Goal: Task Accomplishment & Management: Manage account settings

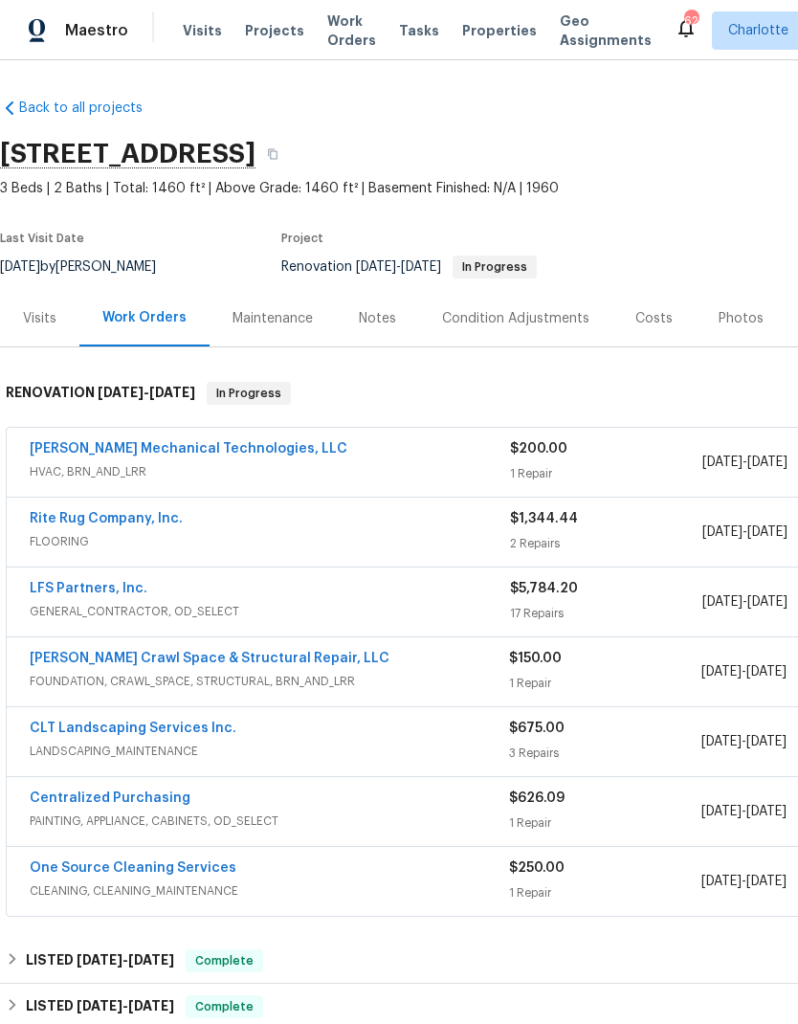
click at [271, 30] on span "Projects" at bounding box center [274, 30] width 59 height 19
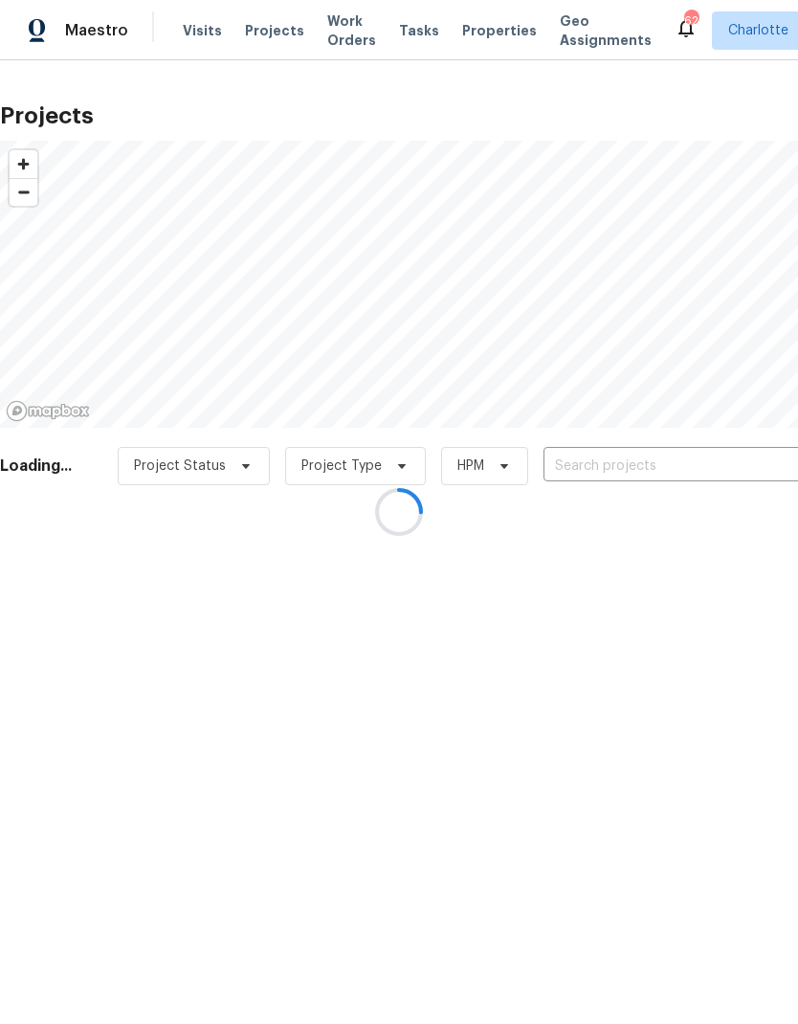
click at [345, 27] on div at bounding box center [399, 512] width 798 height 1024
click at [345, 28] on div at bounding box center [399, 512] width 798 height 1024
click at [342, 24] on div at bounding box center [399, 512] width 798 height 1024
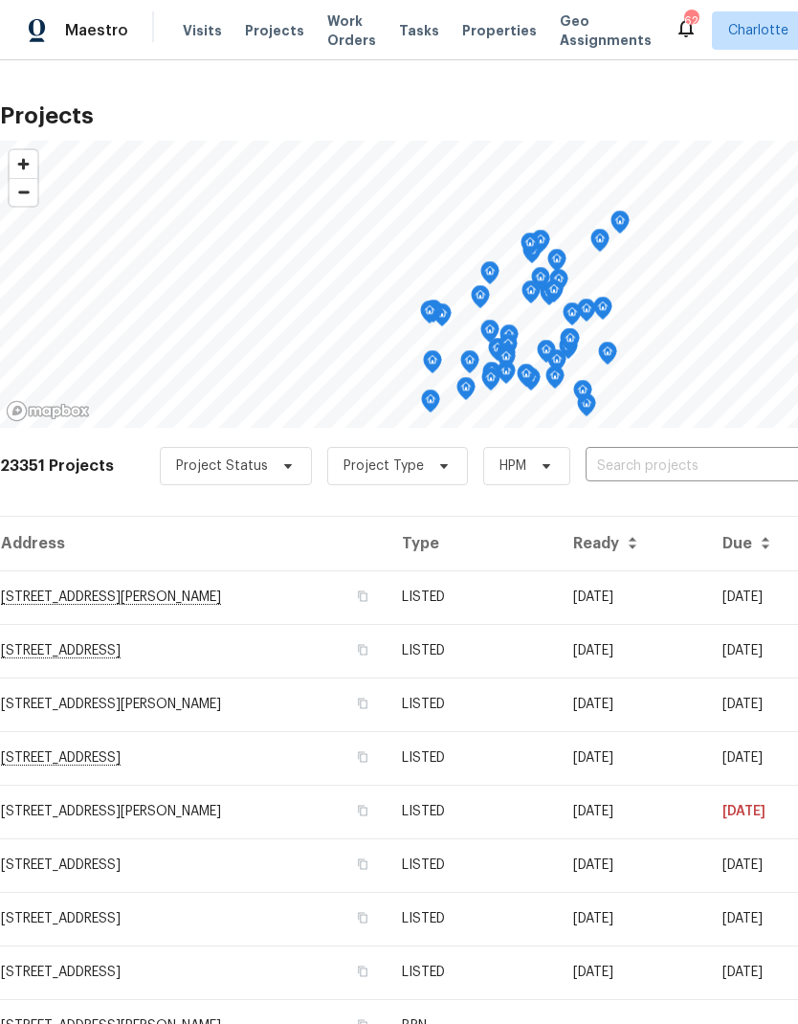
click at [344, 30] on span "Work Orders" at bounding box center [351, 30] width 49 height 38
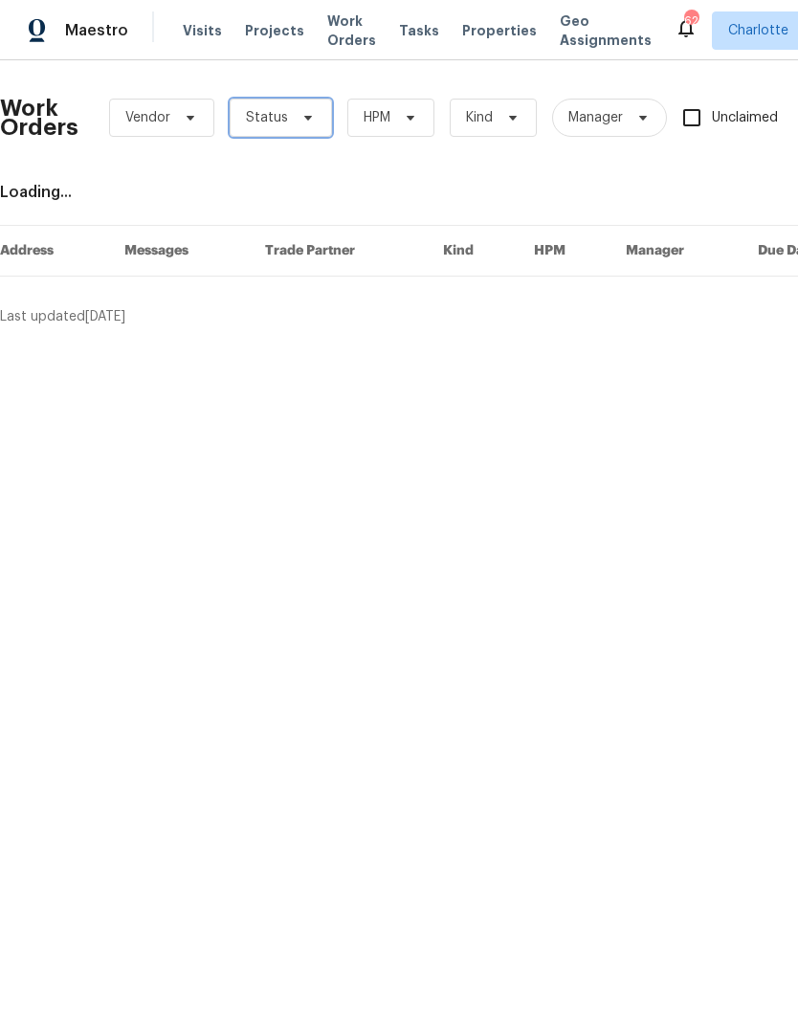
click at [300, 114] on icon at bounding box center [307, 117] width 15 height 15
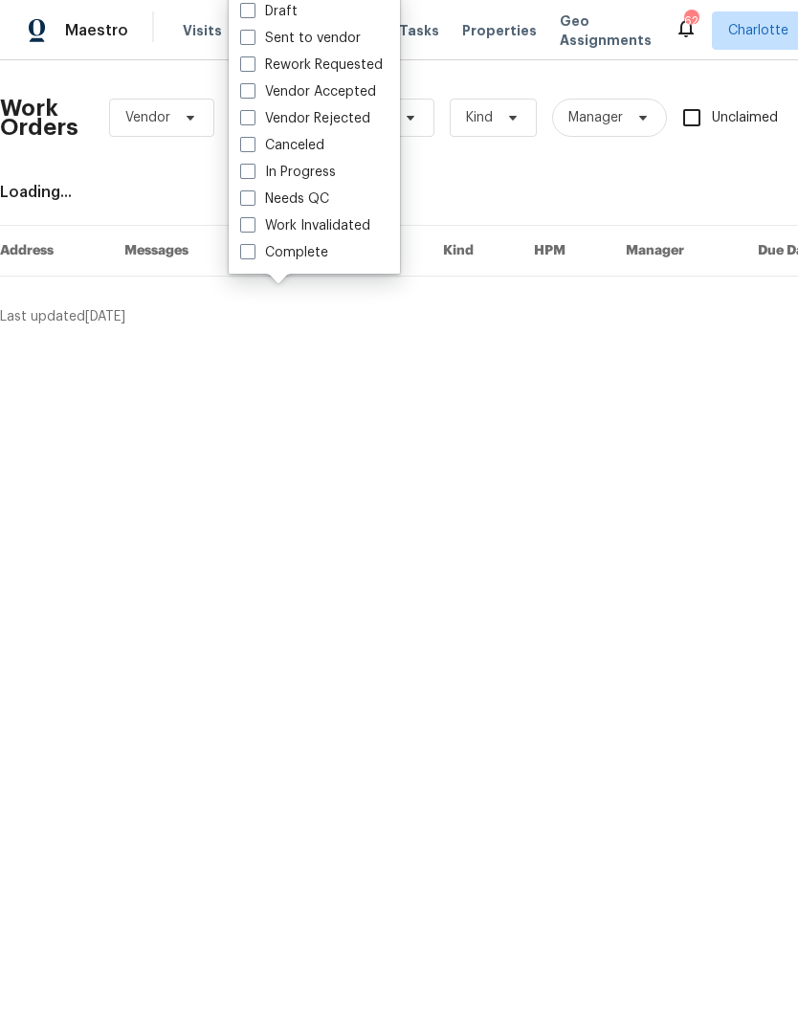
click at [313, 208] on label "Needs QC" at bounding box center [284, 198] width 89 height 19
click at [253, 202] on input "Needs QC" at bounding box center [246, 195] width 12 height 12
checkbox input "true"
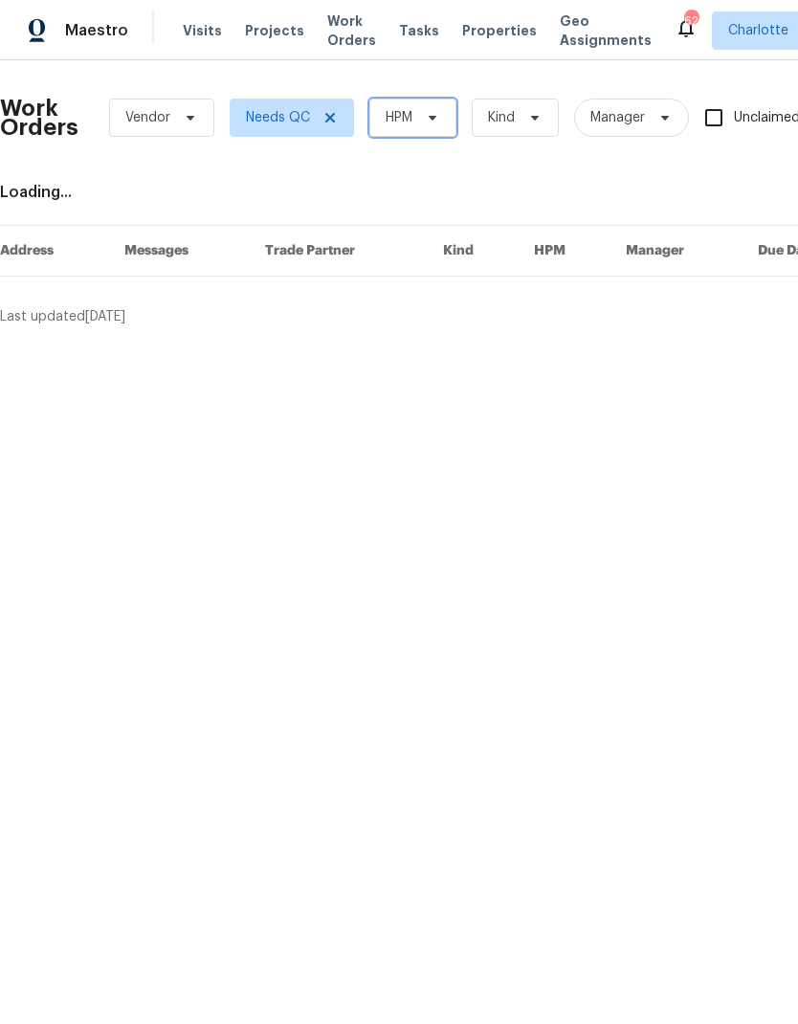
click at [424, 114] on span at bounding box center [429, 117] width 21 height 15
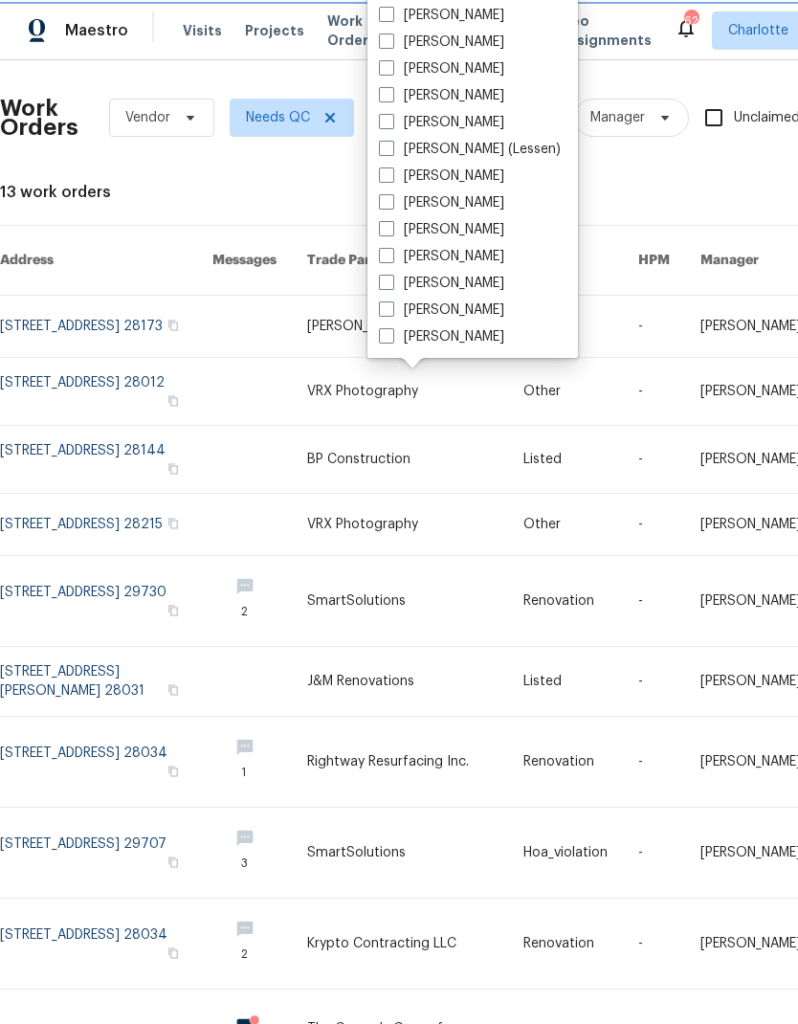
scroll to position [237, 0]
click at [435, 282] on label "[PERSON_NAME]" at bounding box center [441, 283] width 125 height 19
click at [391, 282] on input "[PERSON_NAME]" at bounding box center [385, 280] width 12 height 12
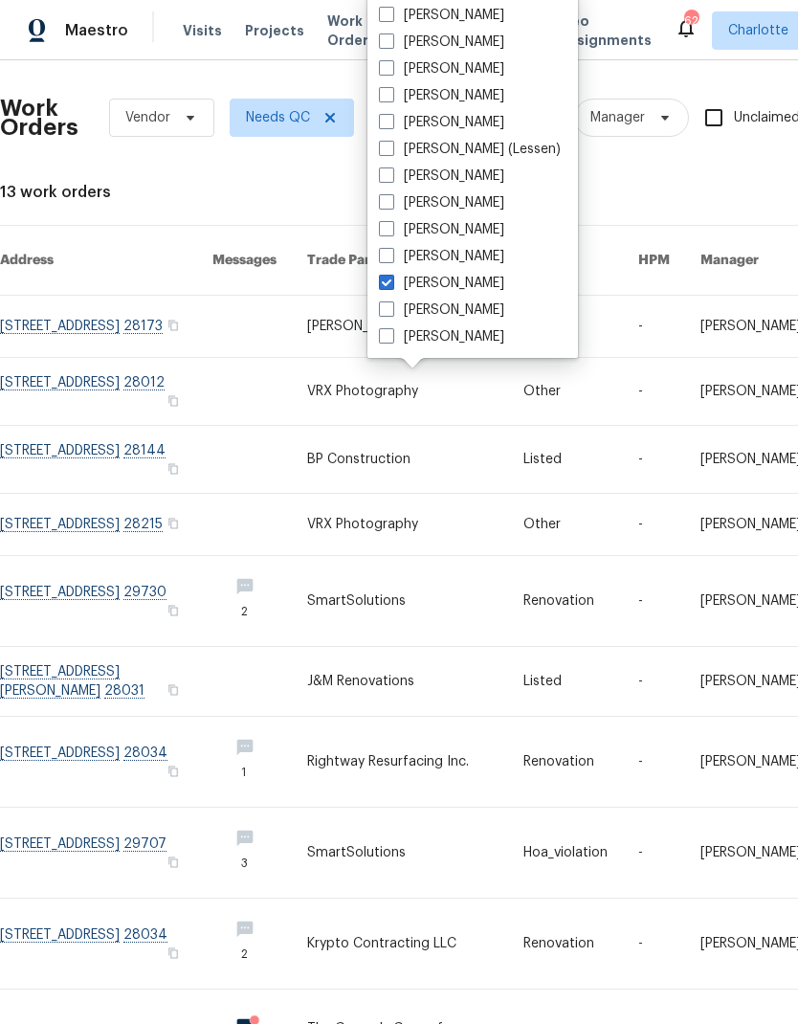
checkbox input "true"
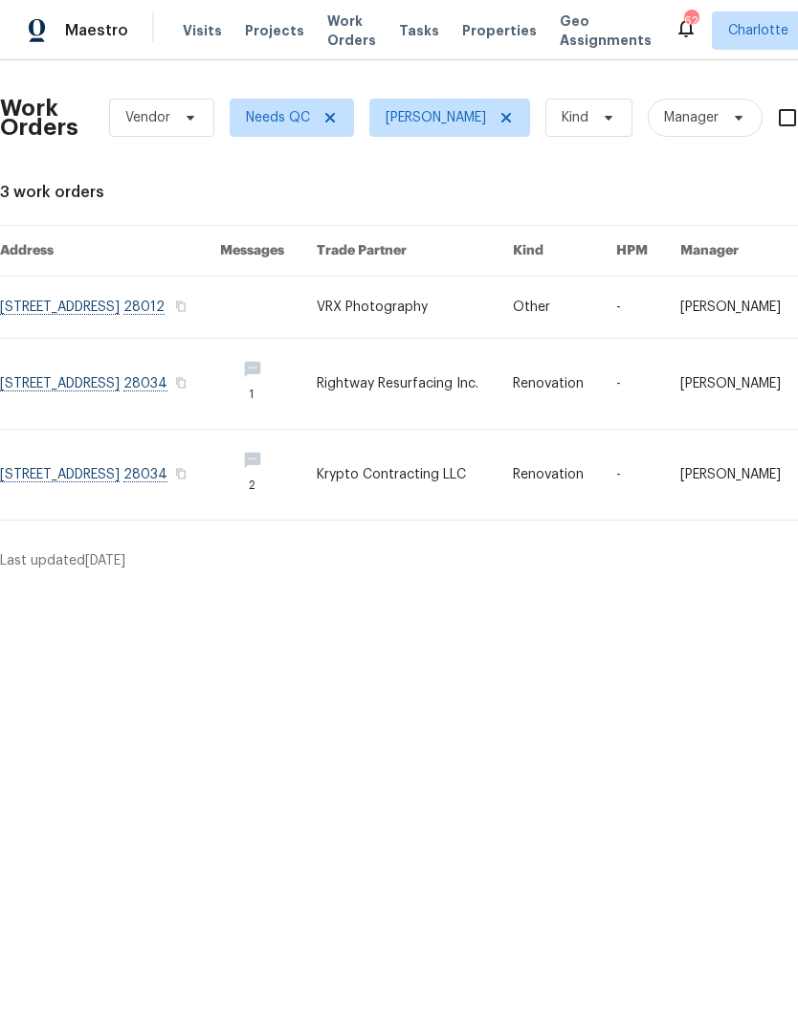
click at [489, 520] on link at bounding box center [415, 475] width 196 height 90
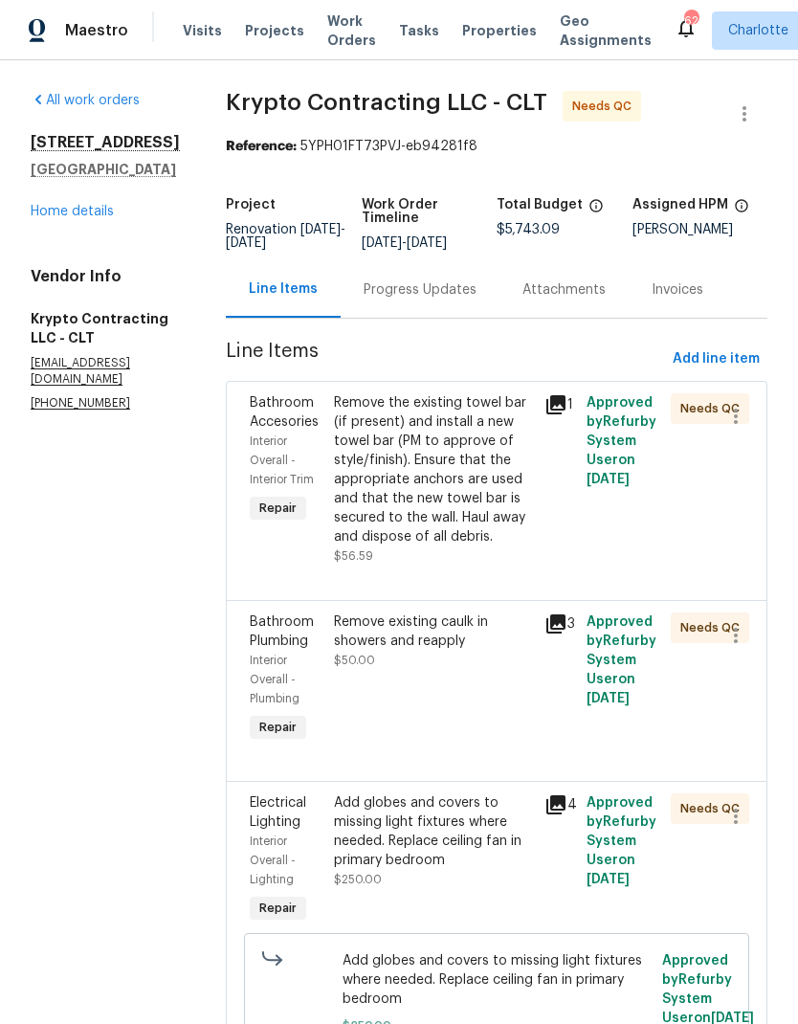
click at [481, 474] on div "Remove the existing towel bar (if present) and install a new towel bar (PM to a…" at bounding box center [433, 469] width 199 height 153
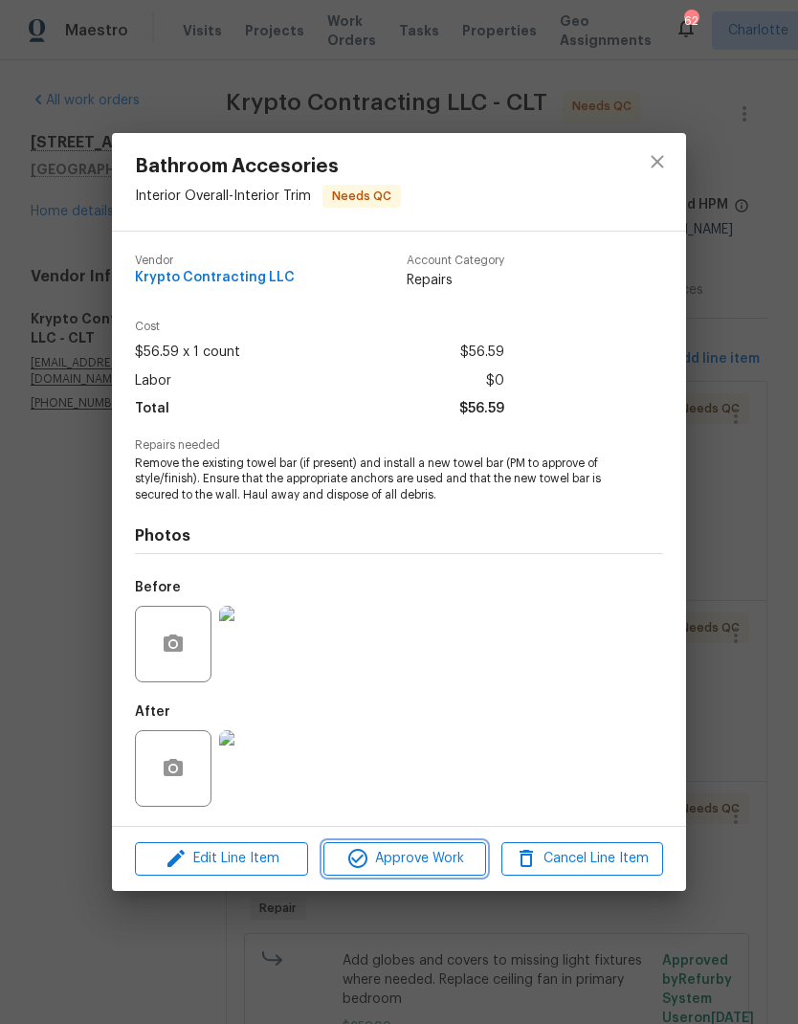
click at [442, 870] on span "Approve Work" at bounding box center [404, 859] width 150 height 24
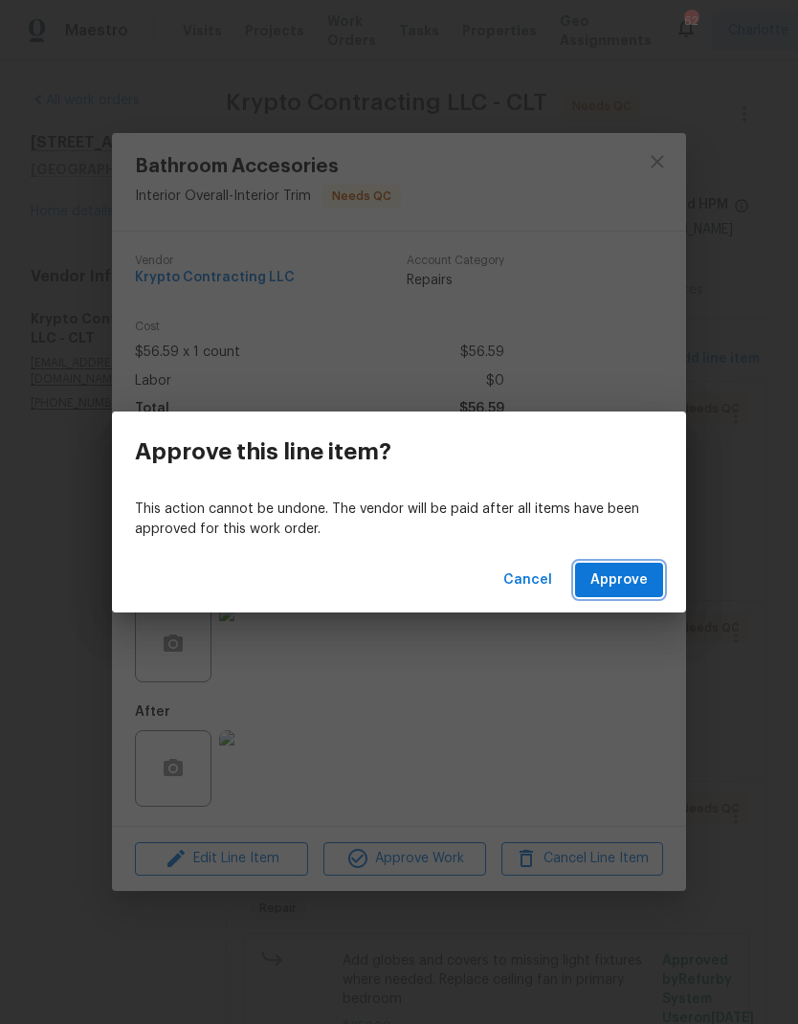
click at [632, 569] on span "Approve" at bounding box center [618, 580] width 57 height 24
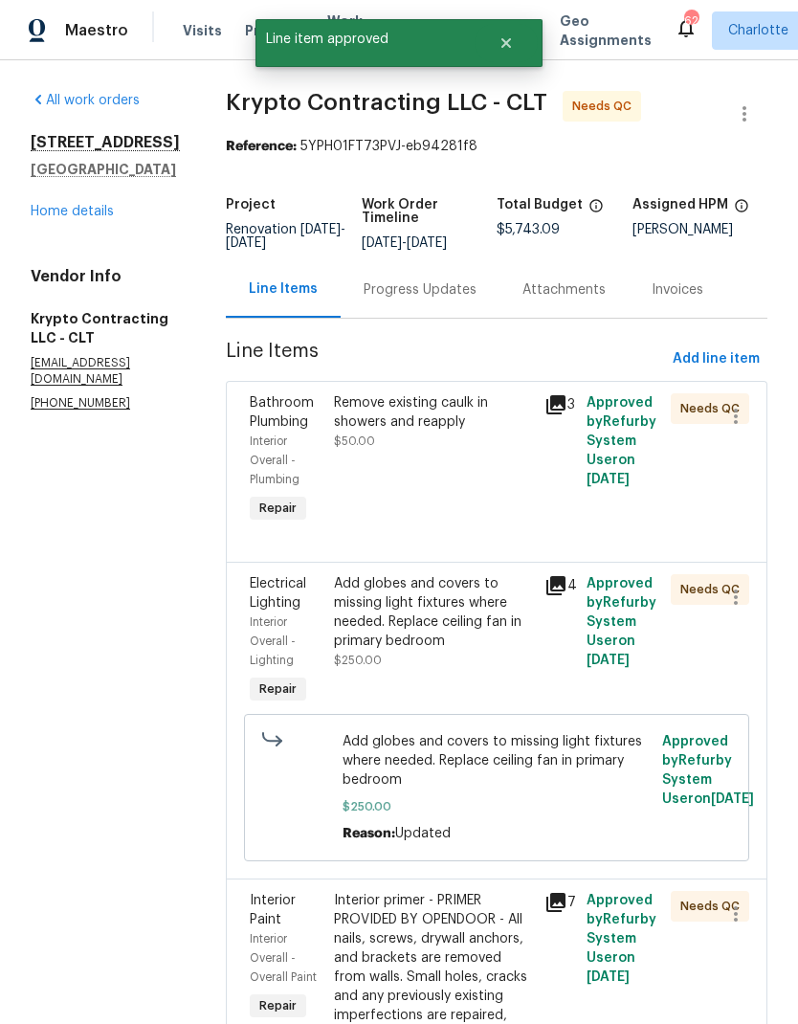
click at [479, 414] on div "Remove existing caulk in showers and reapply" at bounding box center [433, 412] width 199 height 38
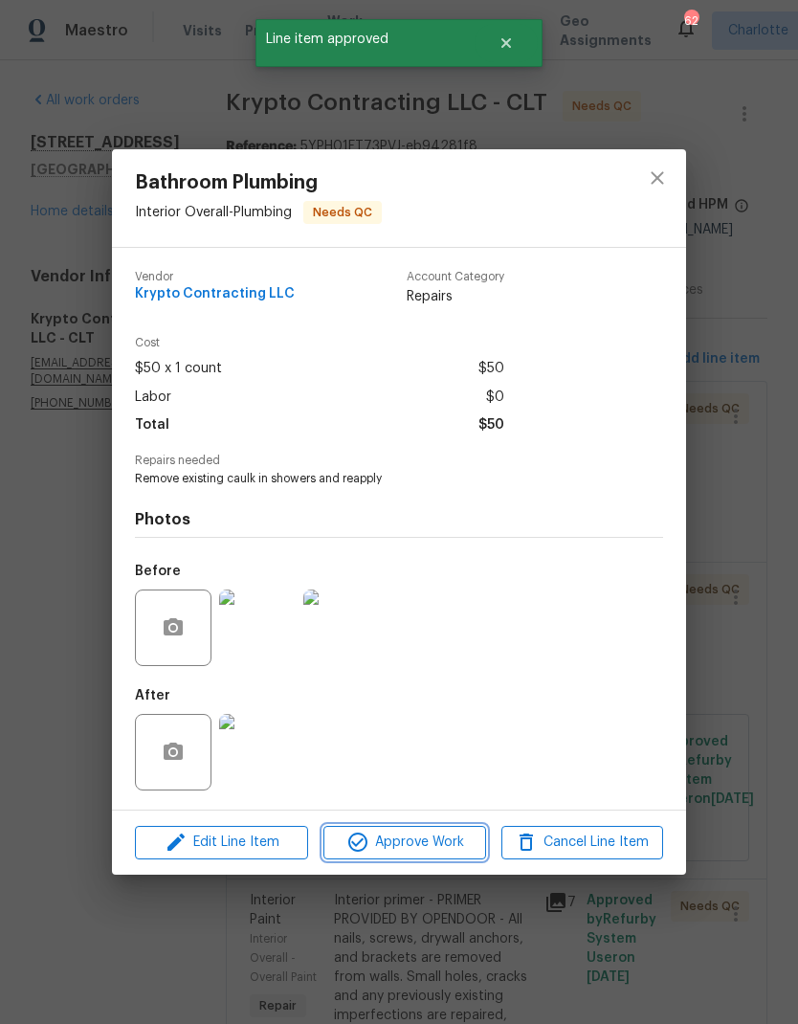
click at [442, 845] on span "Approve Work" at bounding box center [404, 842] width 150 height 24
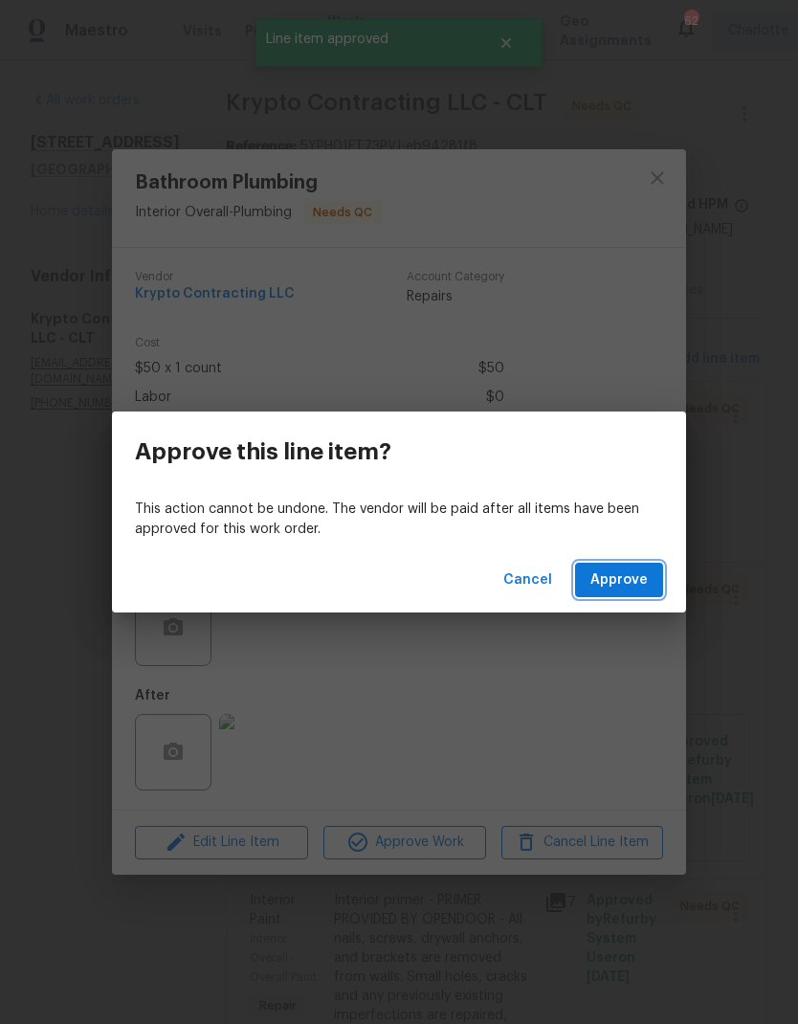
click at [636, 587] on span "Approve" at bounding box center [618, 580] width 57 height 24
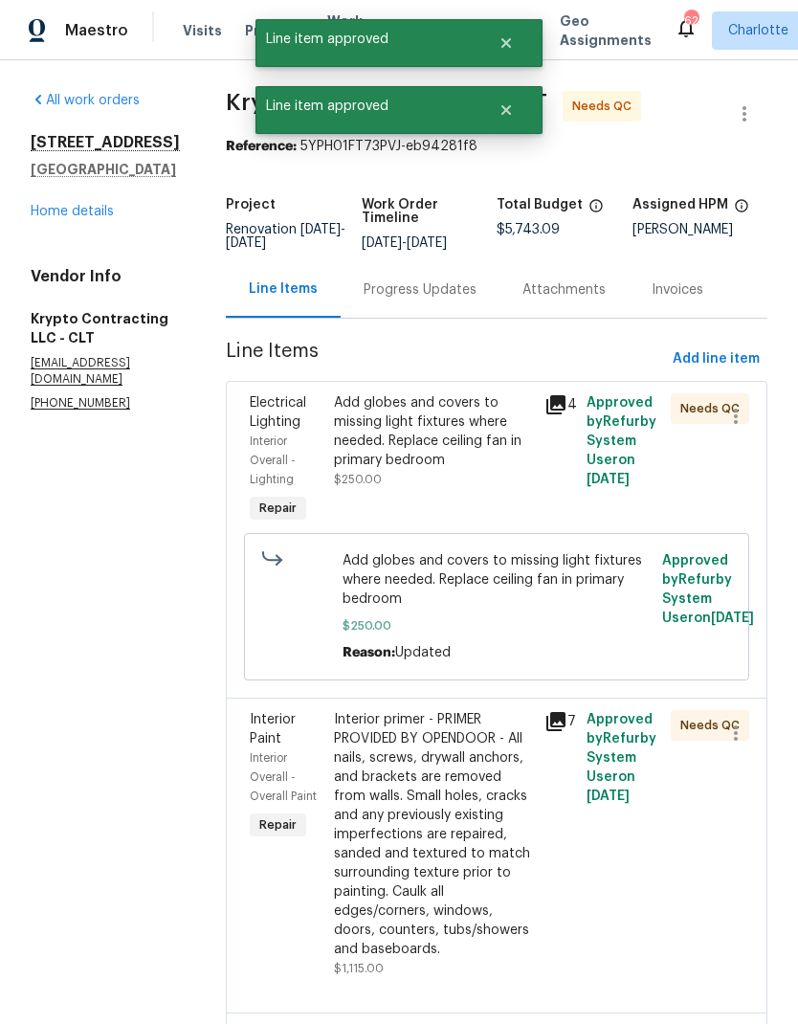
click at [471, 454] on div "Add globes and covers to missing light fixtures where needed. Replace ceiling f…" at bounding box center [433, 431] width 199 height 77
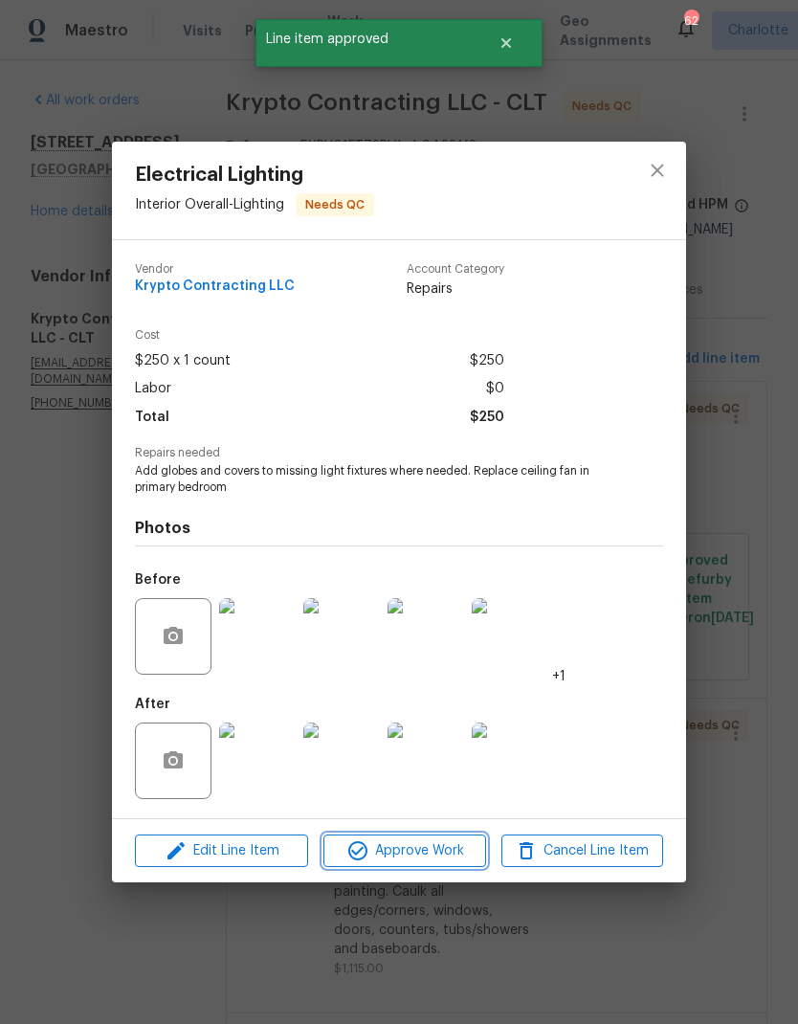
click at [458, 857] on span "Approve Work" at bounding box center [404, 851] width 150 height 24
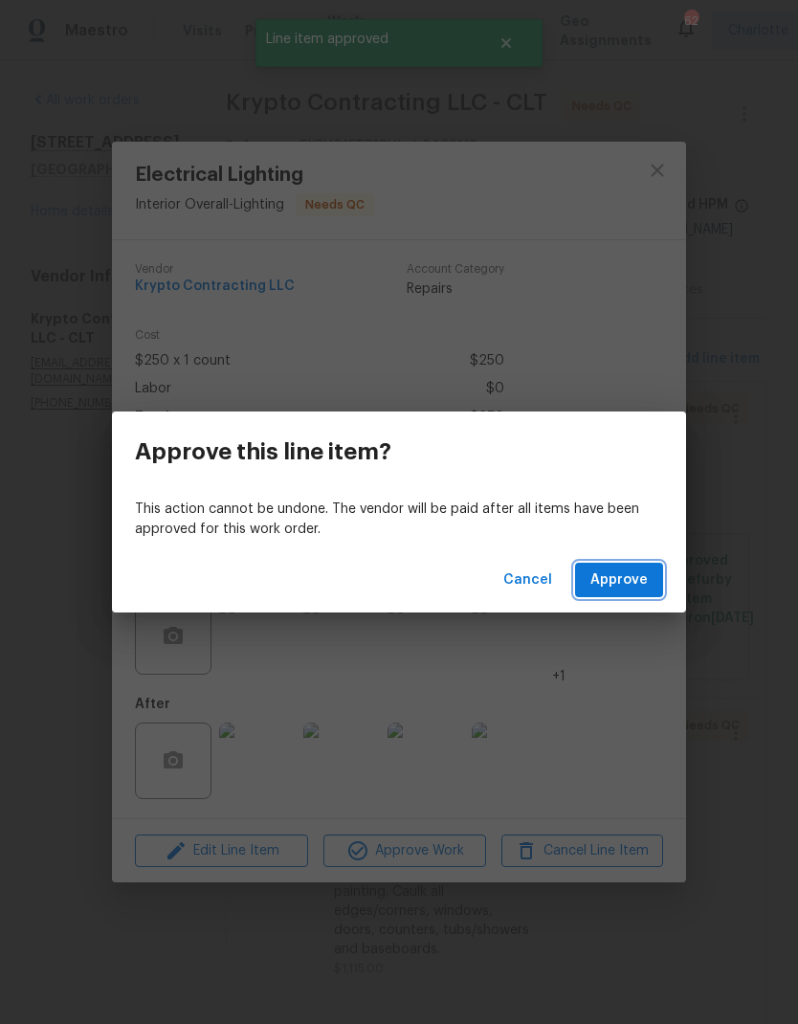
click at [629, 589] on span "Approve" at bounding box center [618, 580] width 57 height 24
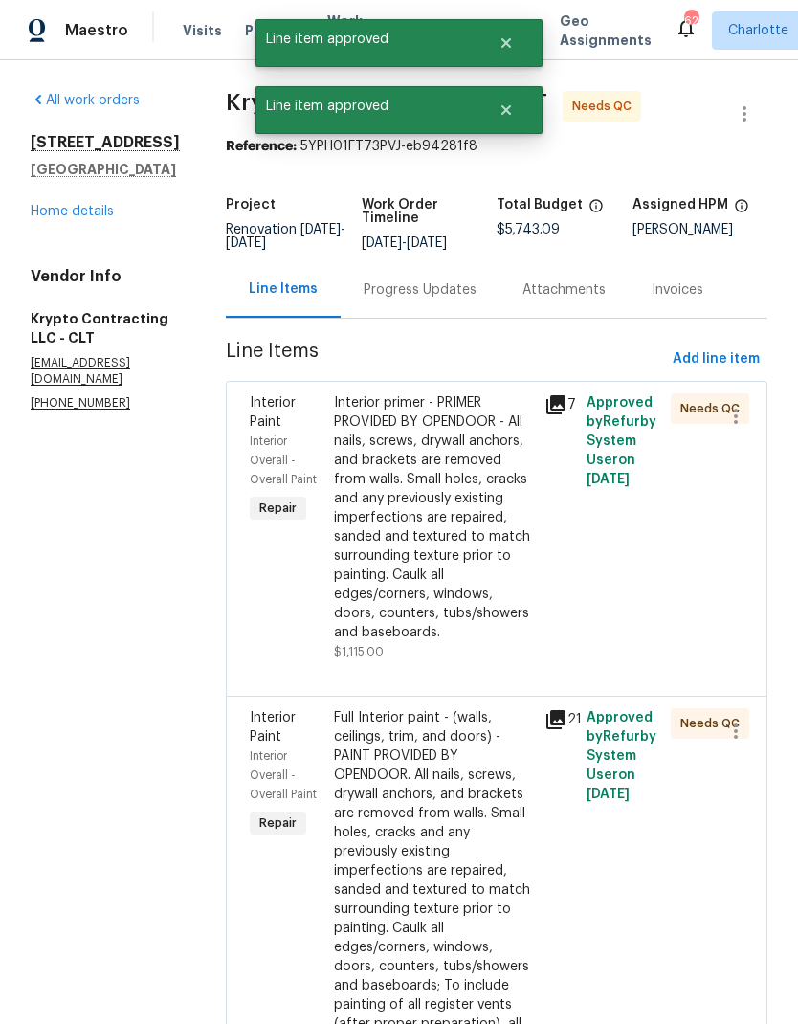
click at [476, 524] on div "Interior primer - PRIMER PROVIDED BY OPENDOOR - All nails, screws, drywall anch…" at bounding box center [433, 517] width 199 height 249
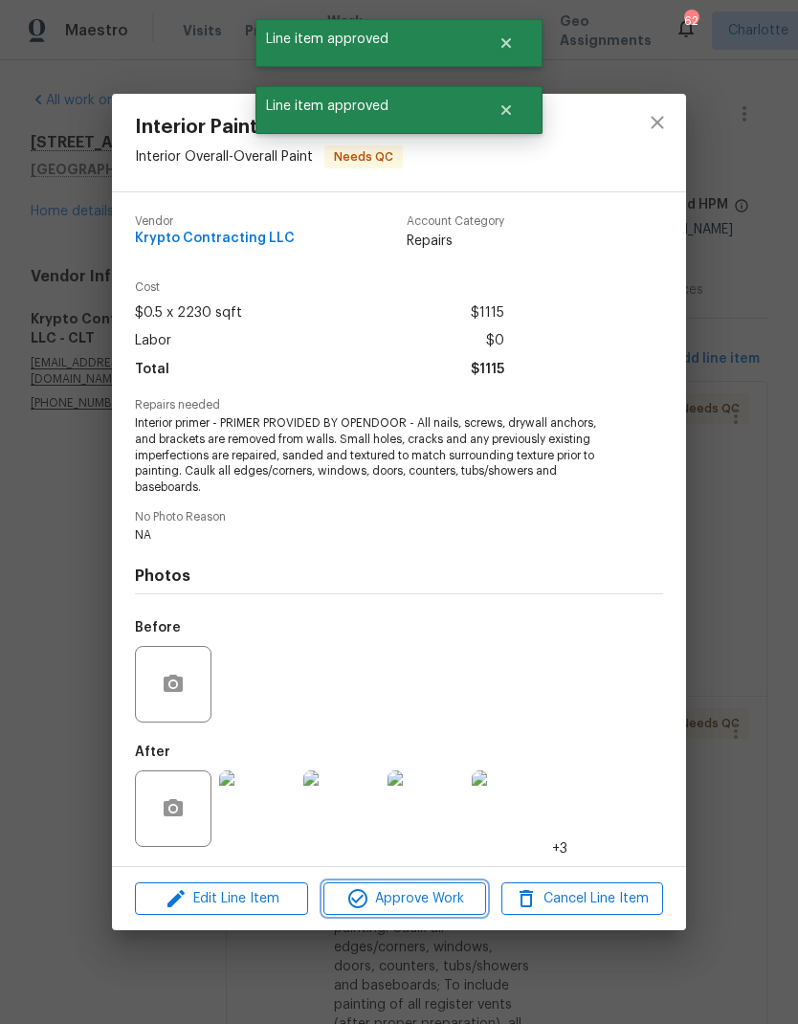
click at [455, 896] on span "Approve Work" at bounding box center [404, 899] width 150 height 24
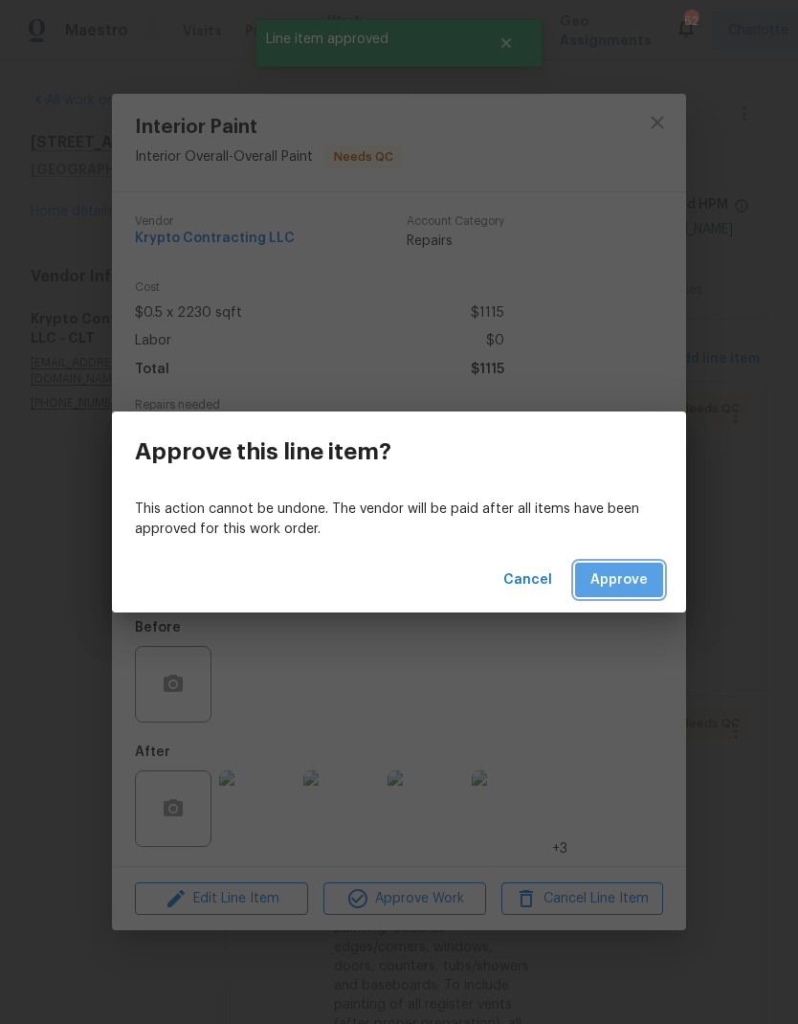
click at [628, 585] on span "Approve" at bounding box center [618, 580] width 57 height 24
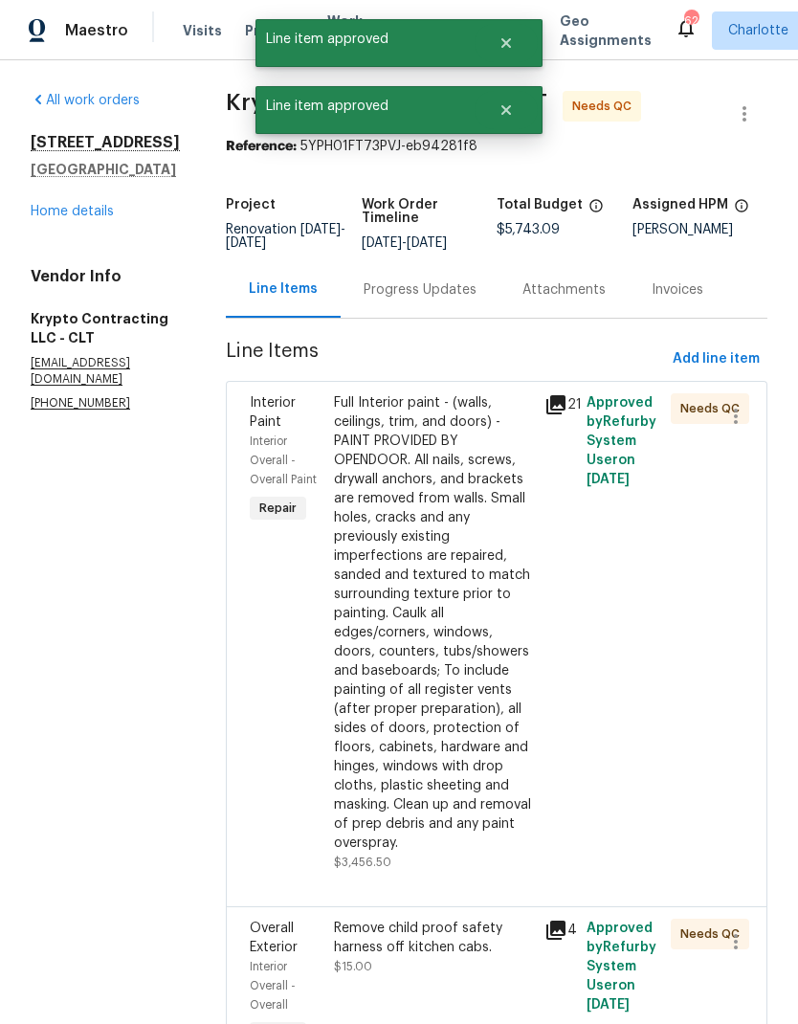
click at [473, 671] on div "Full Interior paint - (walls, ceilings, trim, and doors) - PAINT PROVIDED BY OP…" at bounding box center [433, 622] width 199 height 459
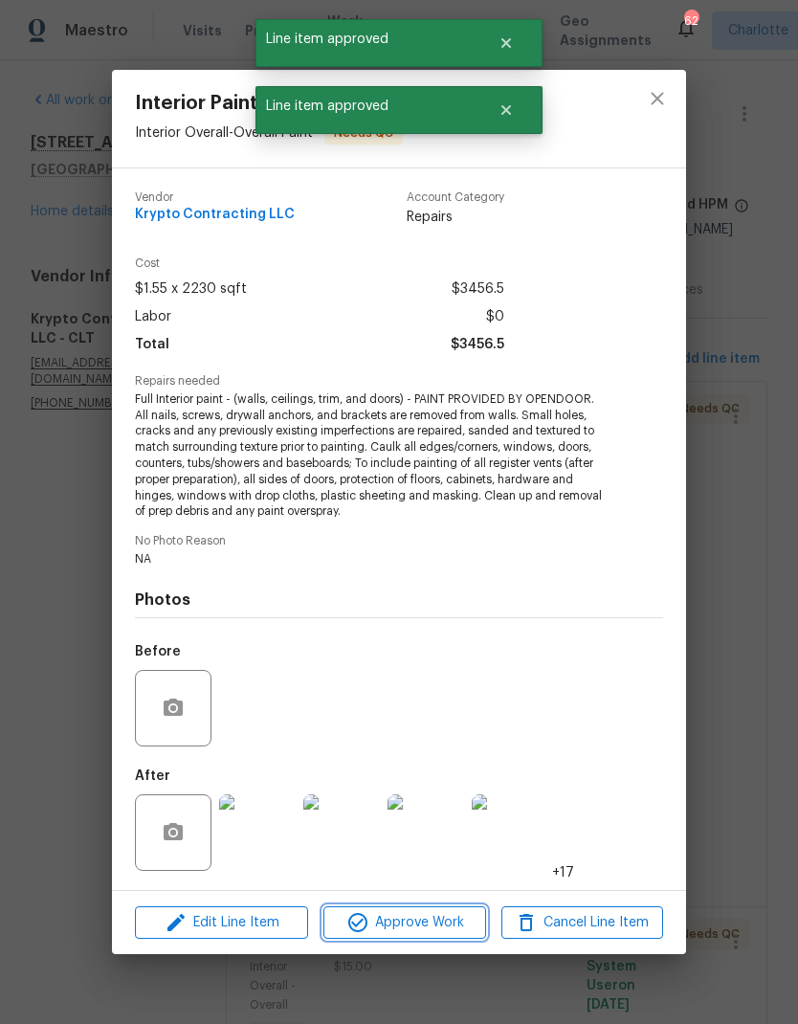
click at [452, 924] on span "Approve Work" at bounding box center [404, 923] width 150 height 24
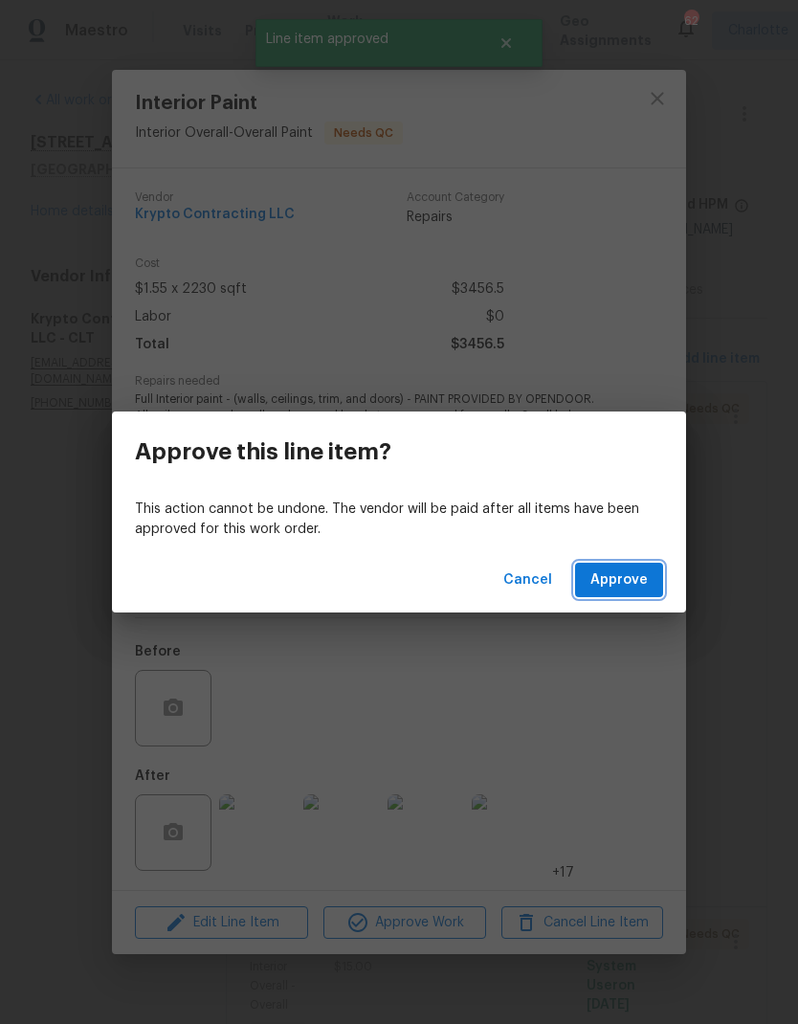
click at [637, 592] on button "Approve" at bounding box center [619, 580] width 88 height 35
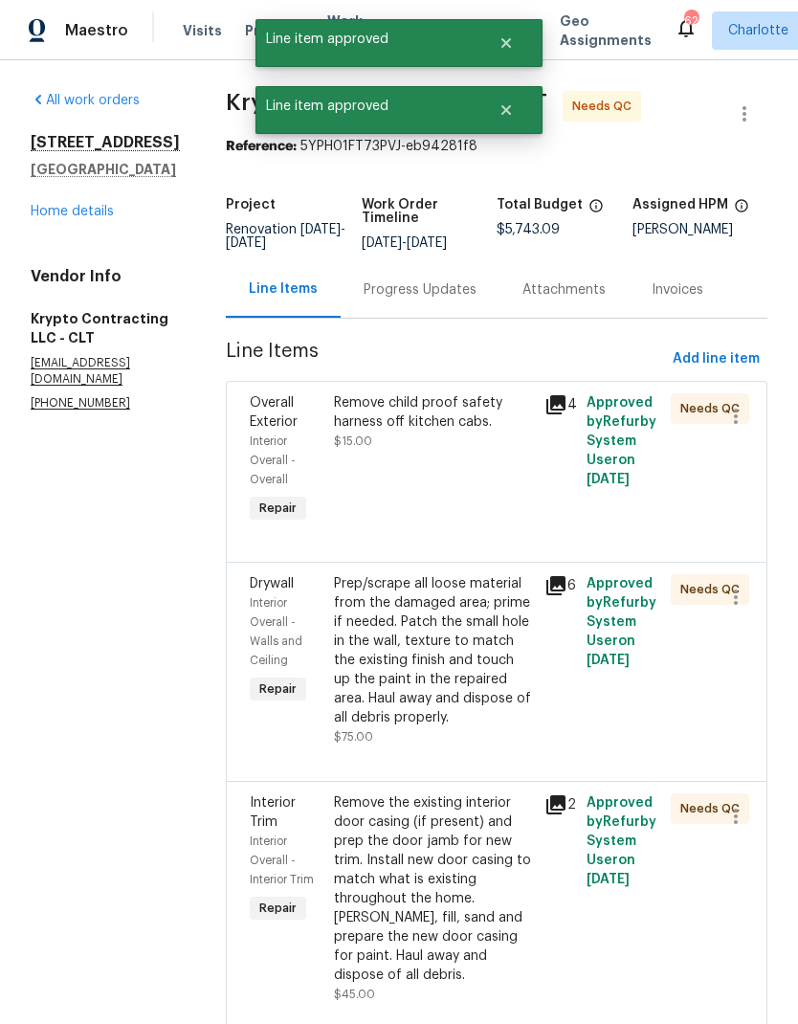
click at [479, 428] on div "Remove child proof safety harness off kitchen cabs." at bounding box center [433, 412] width 199 height 38
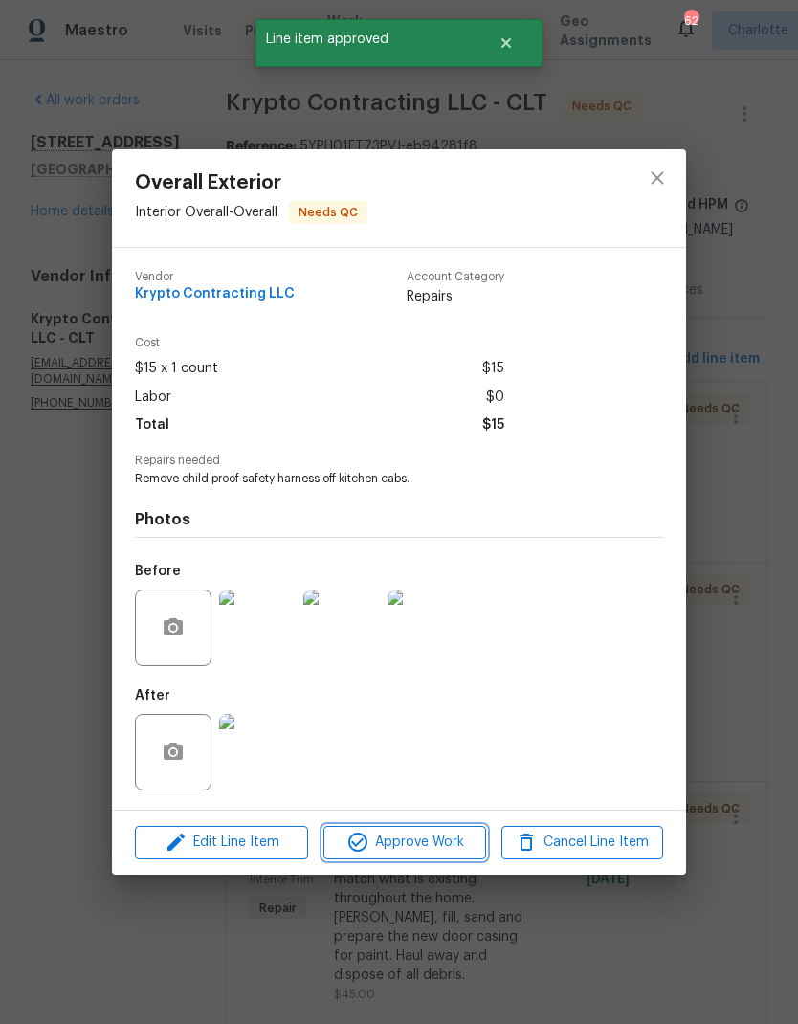
click at [456, 843] on span "Approve Work" at bounding box center [404, 842] width 150 height 24
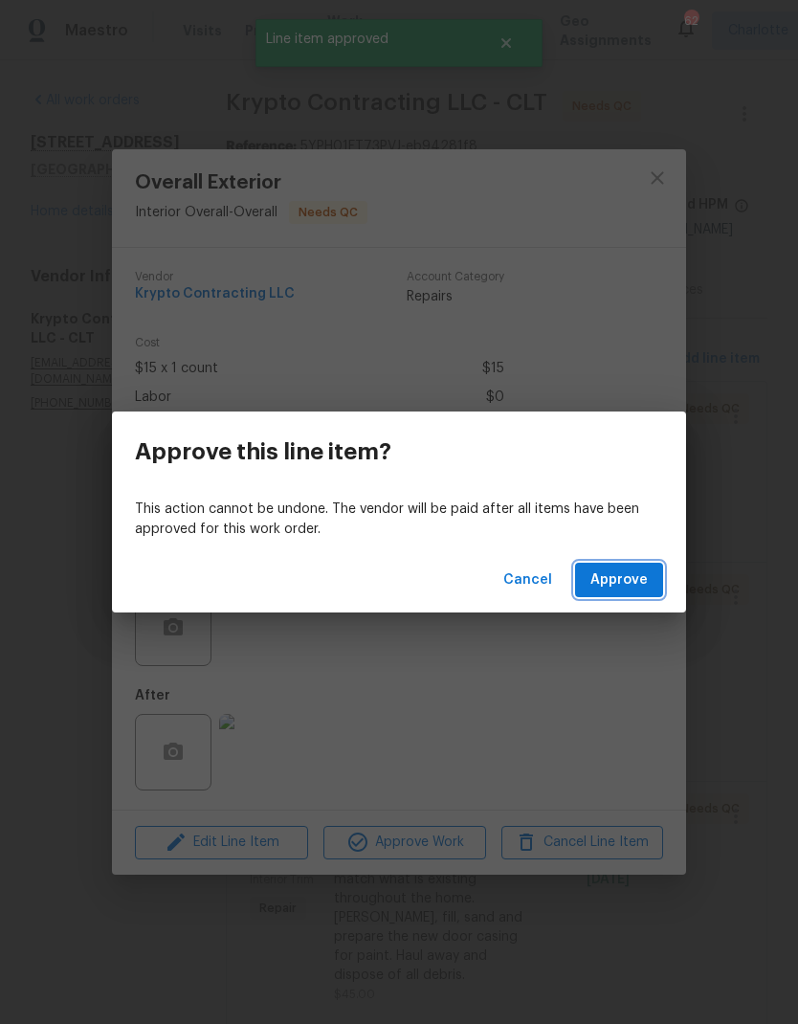
click at [621, 576] on span "Approve" at bounding box center [618, 580] width 57 height 24
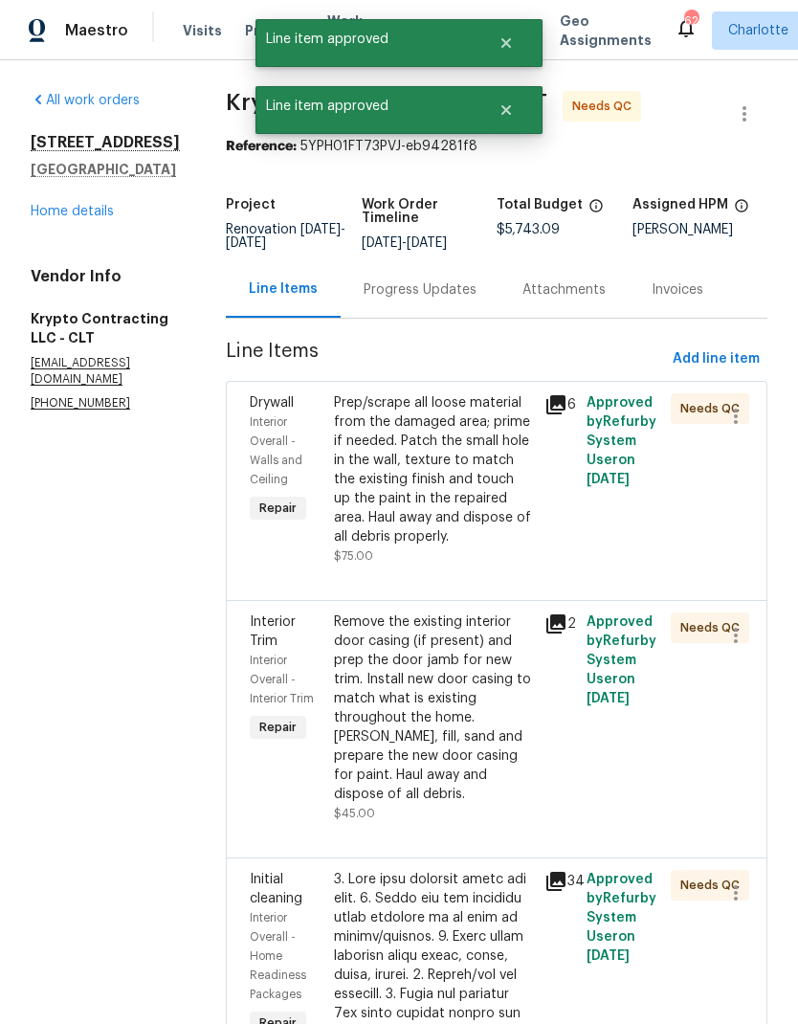
click at [481, 467] on div "Prep/scrape all loose material from the damaged area; prime if needed. Patch th…" at bounding box center [433, 469] width 199 height 153
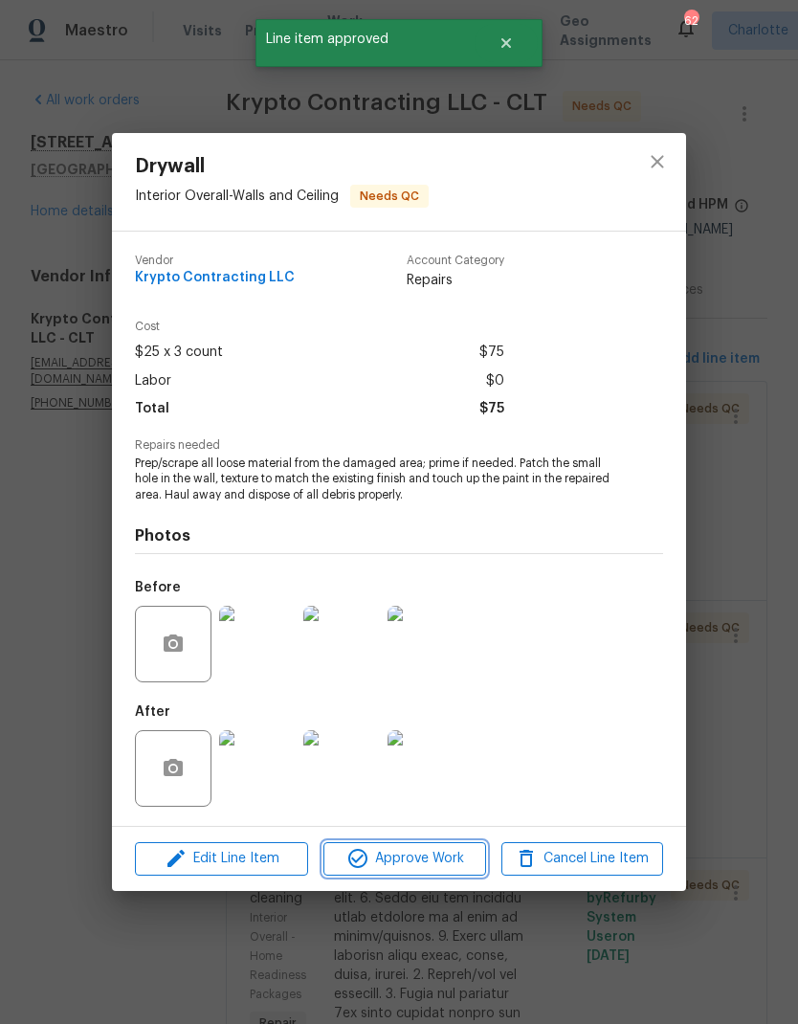
click at [454, 868] on span "Approve Work" at bounding box center [404, 859] width 150 height 24
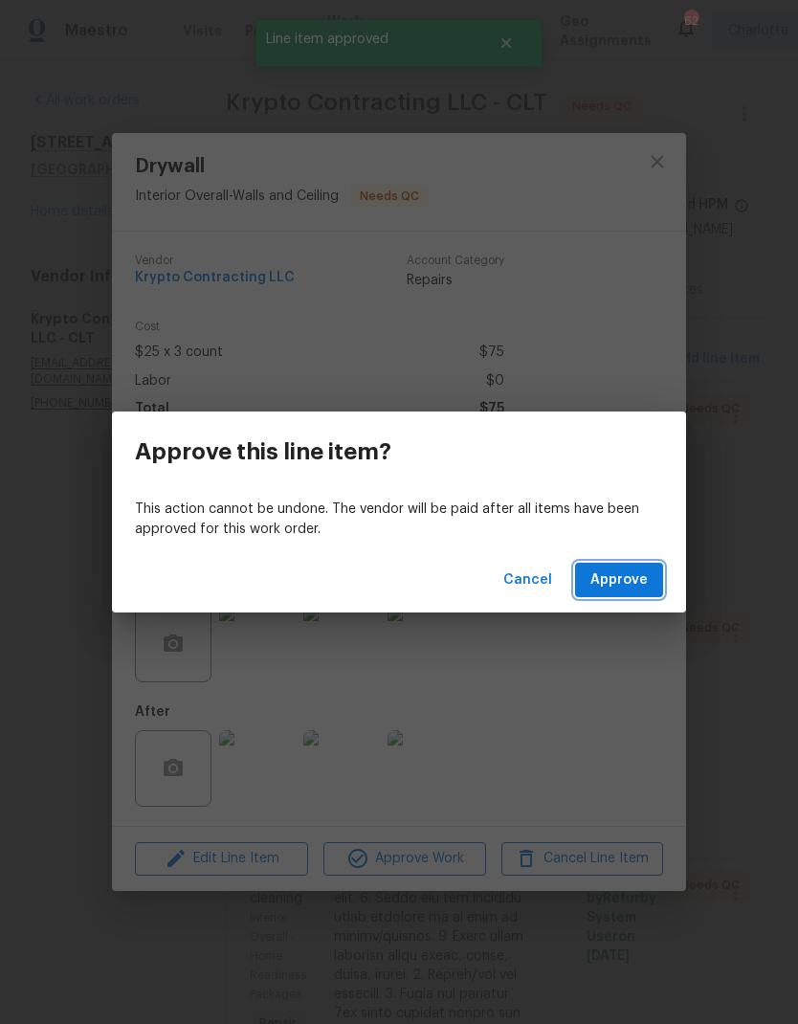
click at [635, 585] on span "Approve" at bounding box center [618, 580] width 57 height 24
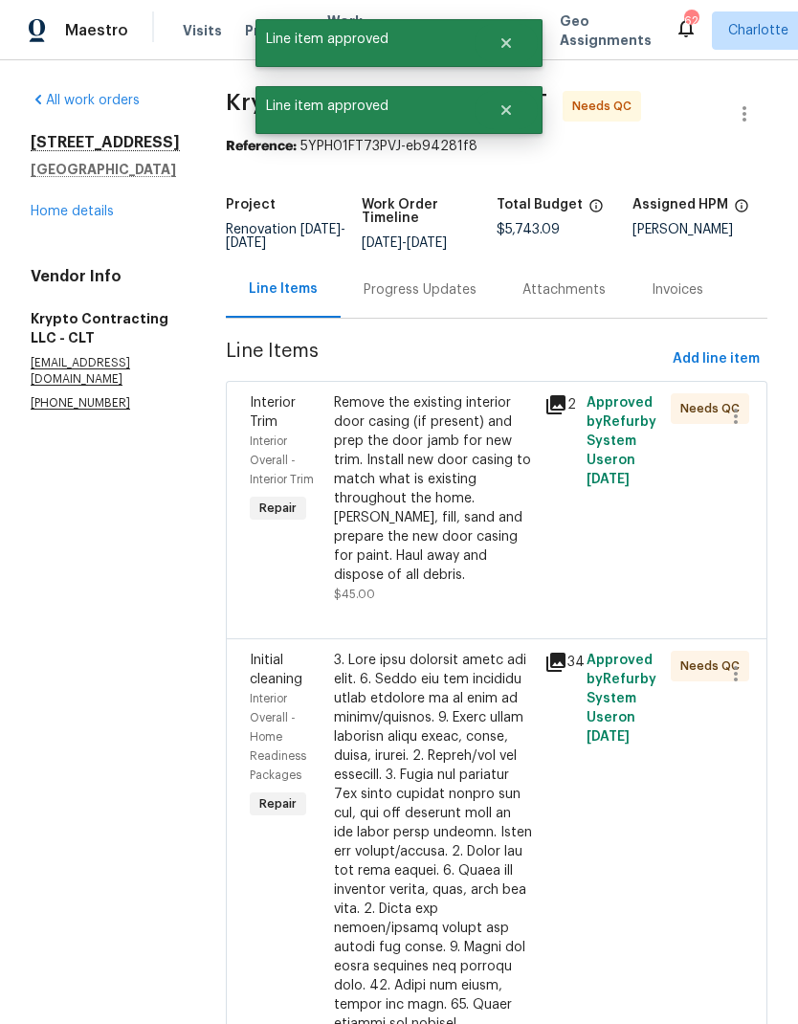
click at [459, 511] on div "Remove the existing interior door casing (if present) and prep the door jamb fo…" at bounding box center [433, 488] width 199 height 191
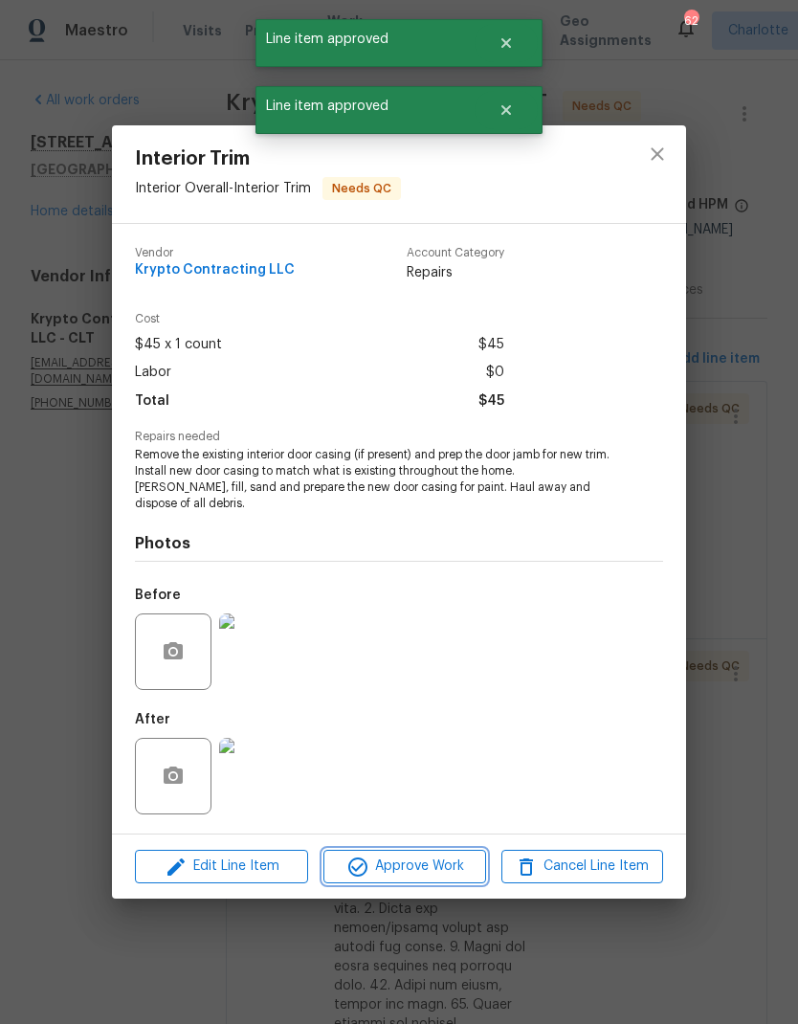
click at [447, 868] on span "Approve Work" at bounding box center [404, 866] width 150 height 24
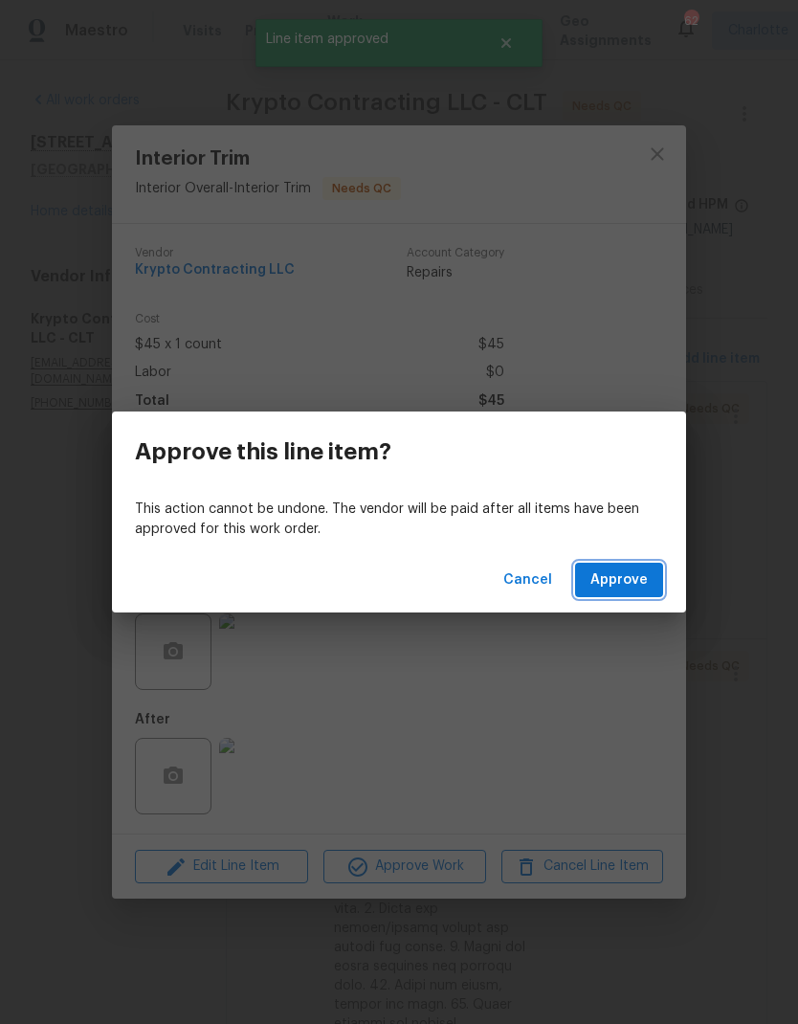
click at [638, 587] on span "Approve" at bounding box center [618, 580] width 57 height 24
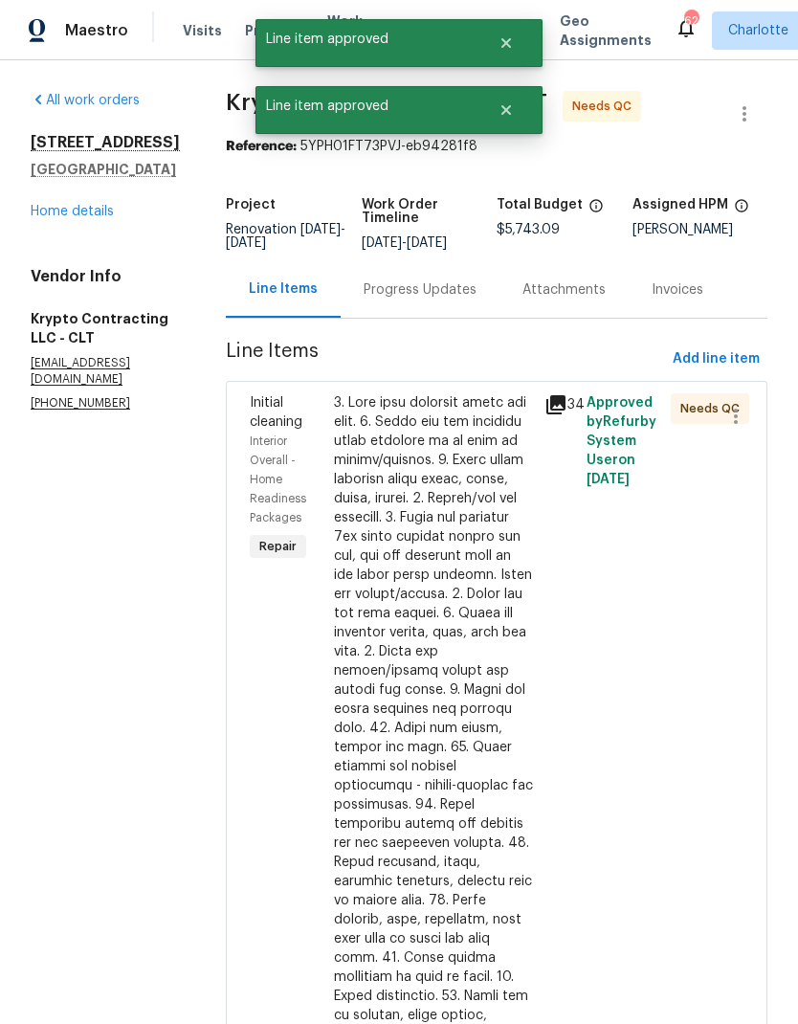
click at [449, 651] on div at bounding box center [433, 852] width 199 height 919
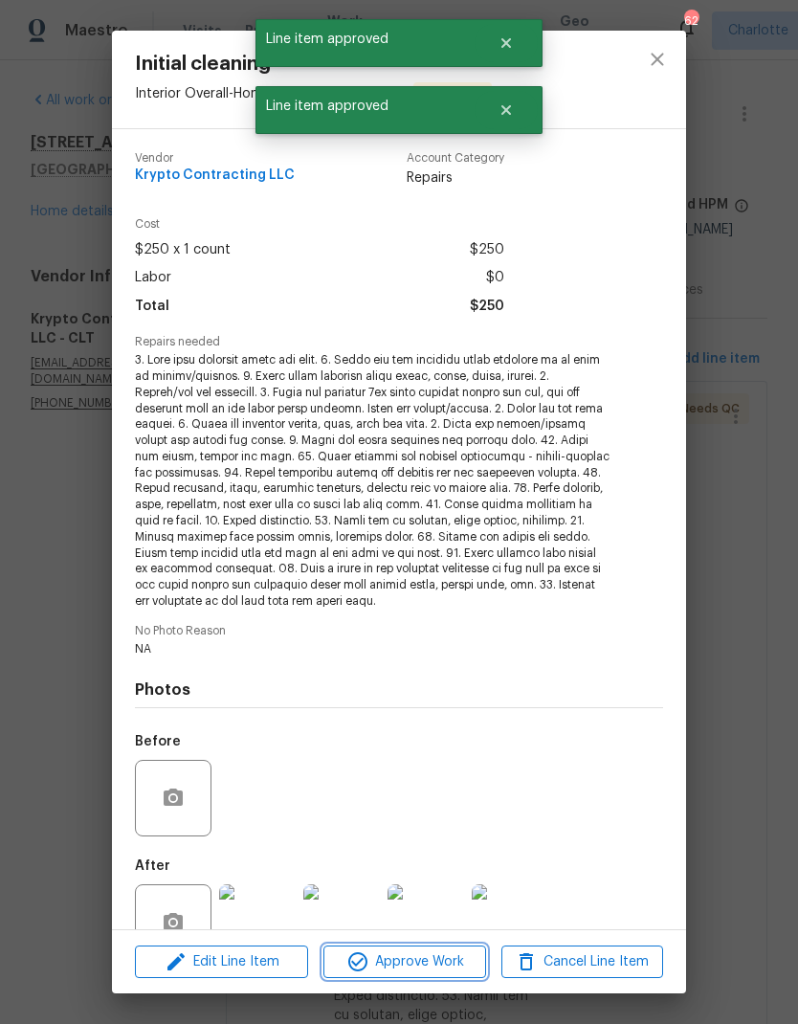
click at [433, 971] on span "Approve Work" at bounding box center [404, 962] width 150 height 24
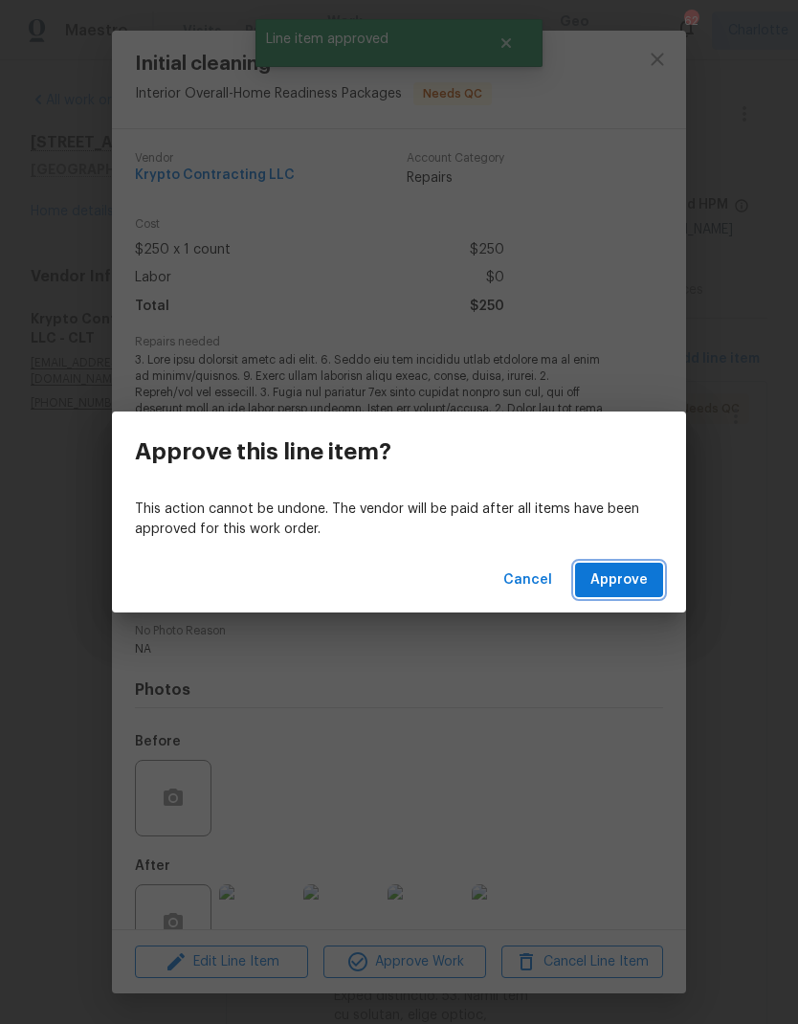
click at [630, 586] on span "Approve" at bounding box center [618, 580] width 57 height 24
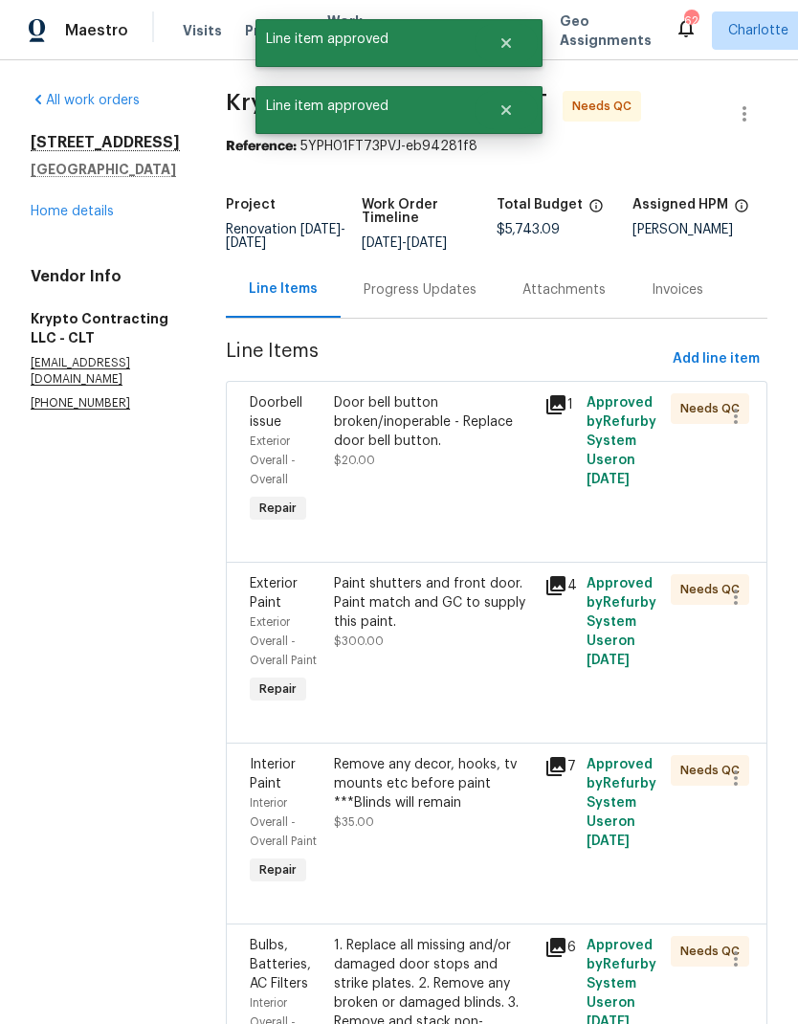
click at [460, 437] on div "Door bell button broken/inoperable - Replace door bell button." at bounding box center [433, 421] width 199 height 57
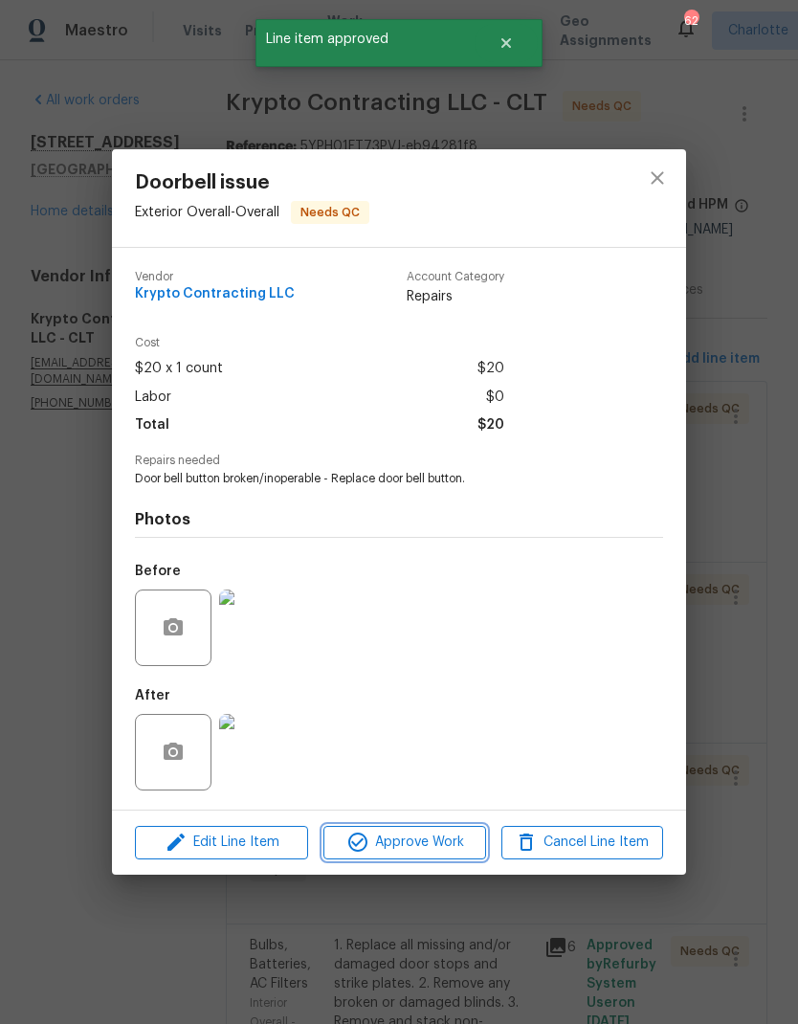
click at [440, 853] on span "Approve Work" at bounding box center [404, 842] width 150 height 24
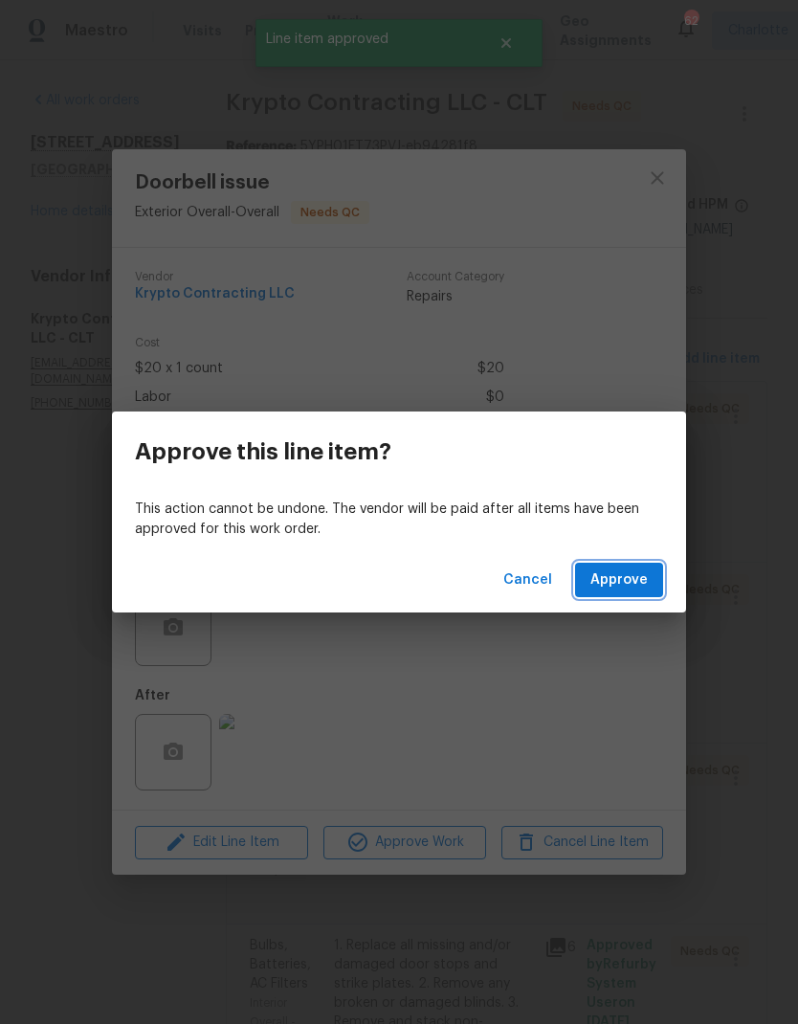
click at [635, 588] on span "Approve" at bounding box center [618, 580] width 57 height 24
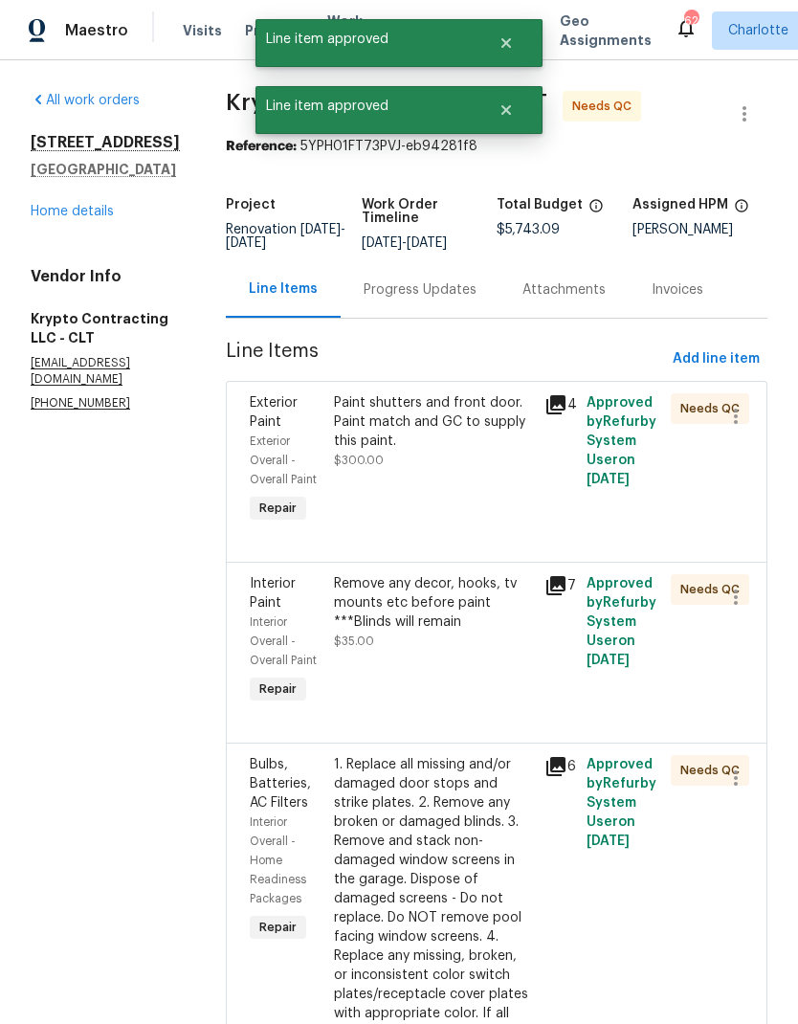
click at [465, 434] on div "Paint shutters and front door. Paint match and GC to supply this paint." at bounding box center [433, 421] width 199 height 57
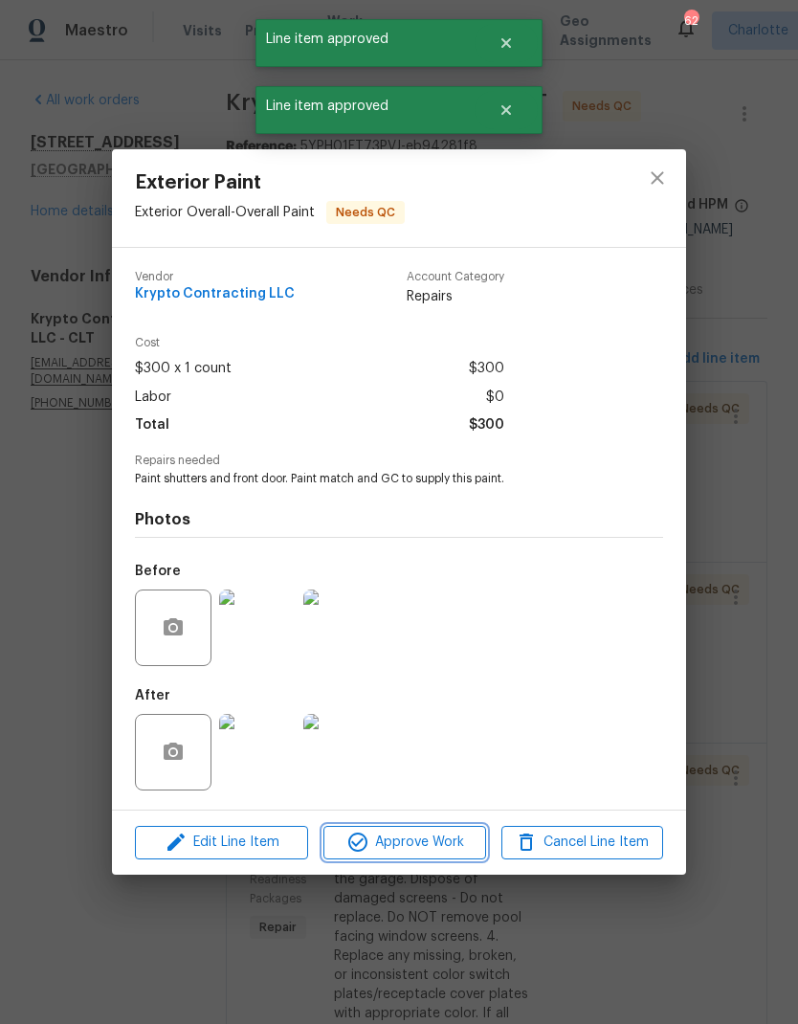
click at [442, 843] on span "Approve Work" at bounding box center [404, 842] width 150 height 24
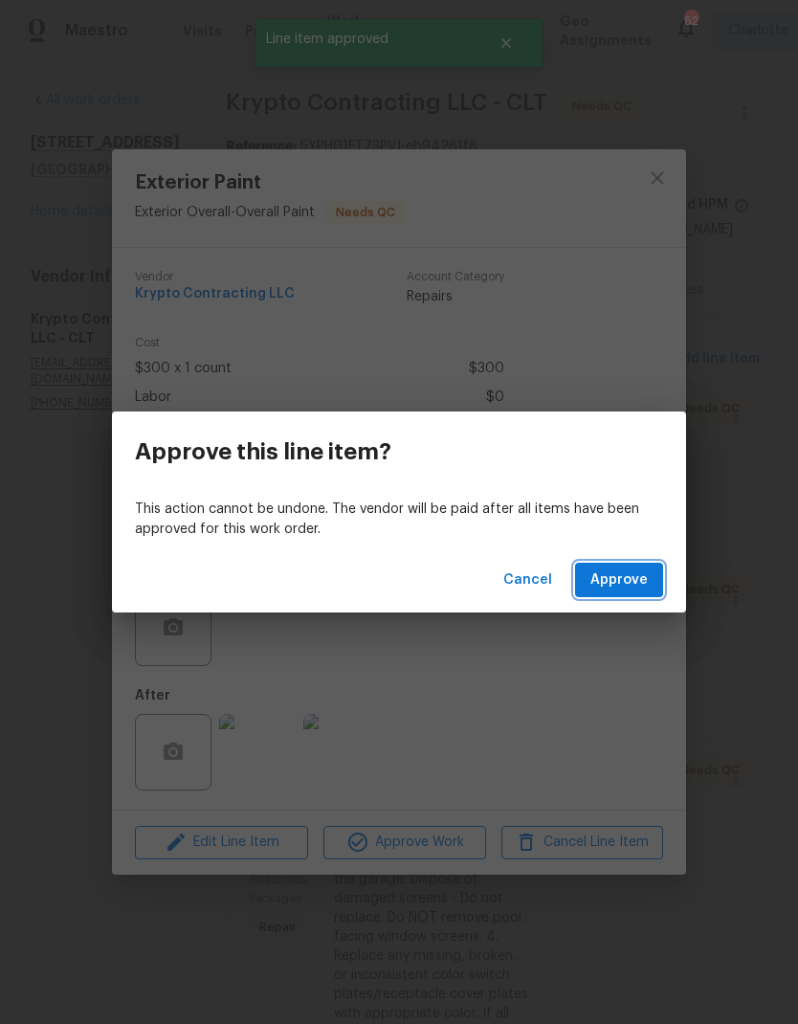
click at [630, 580] on span "Approve" at bounding box center [618, 580] width 57 height 24
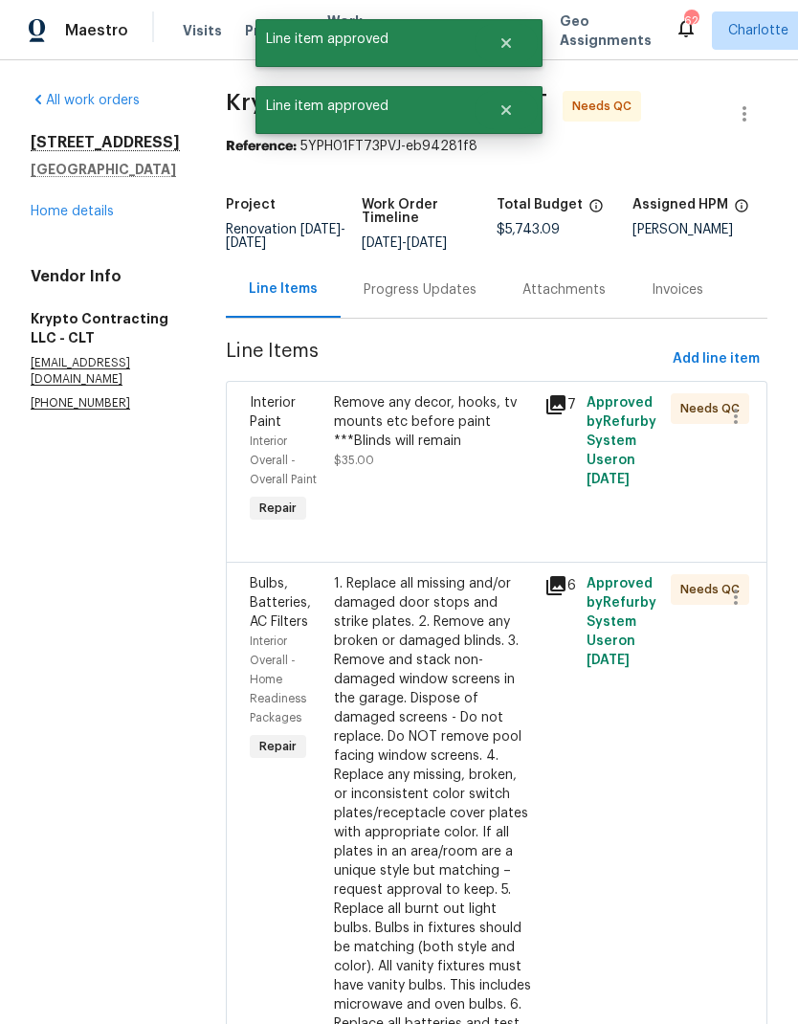
click at [472, 431] on div "Remove any decor, hooks, tv mounts etc before paint ***Blinds will remain" at bounding box center [433, 421] width 199 height 57
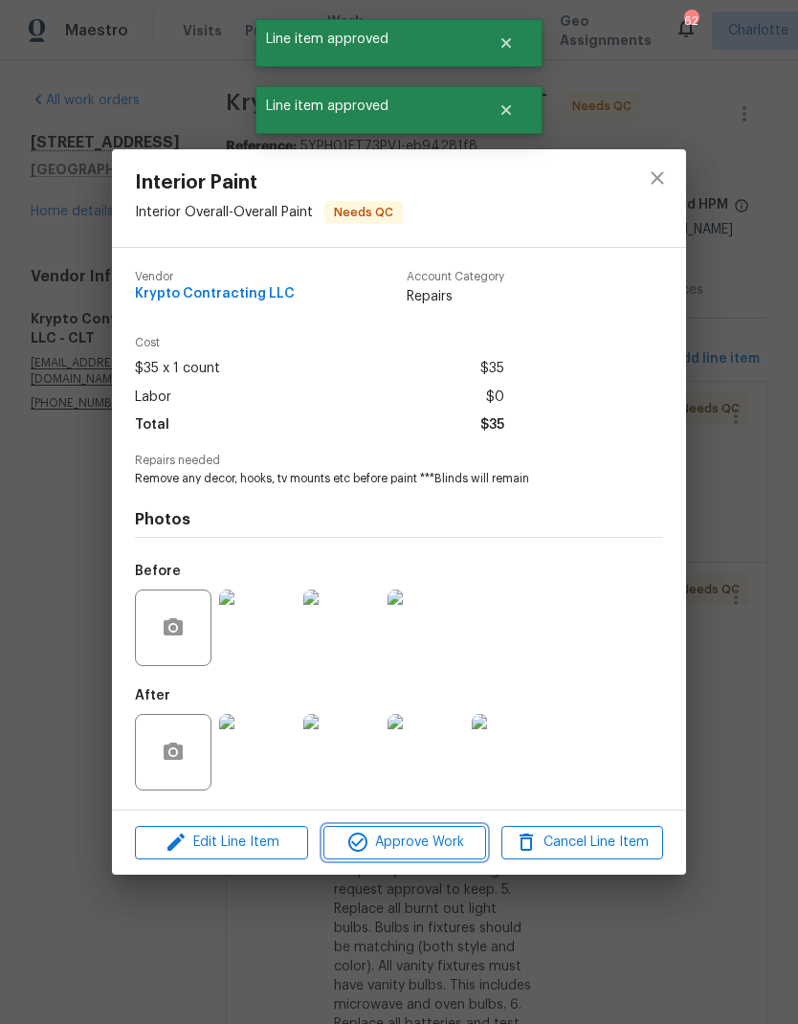
click at [446, 854] on span "Approve Work" at bounding box center [404, 842] width 150 height 24
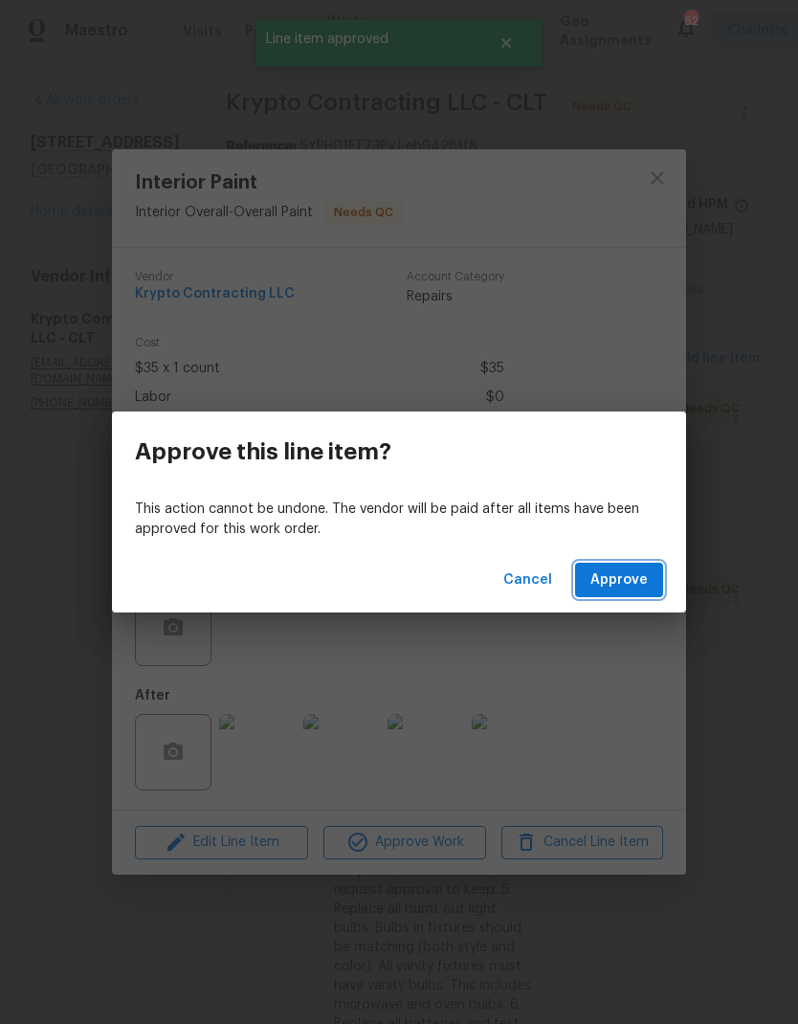
click at [638, 587] on span "Approve" at bounding box center [618, 580] width 57 height 24
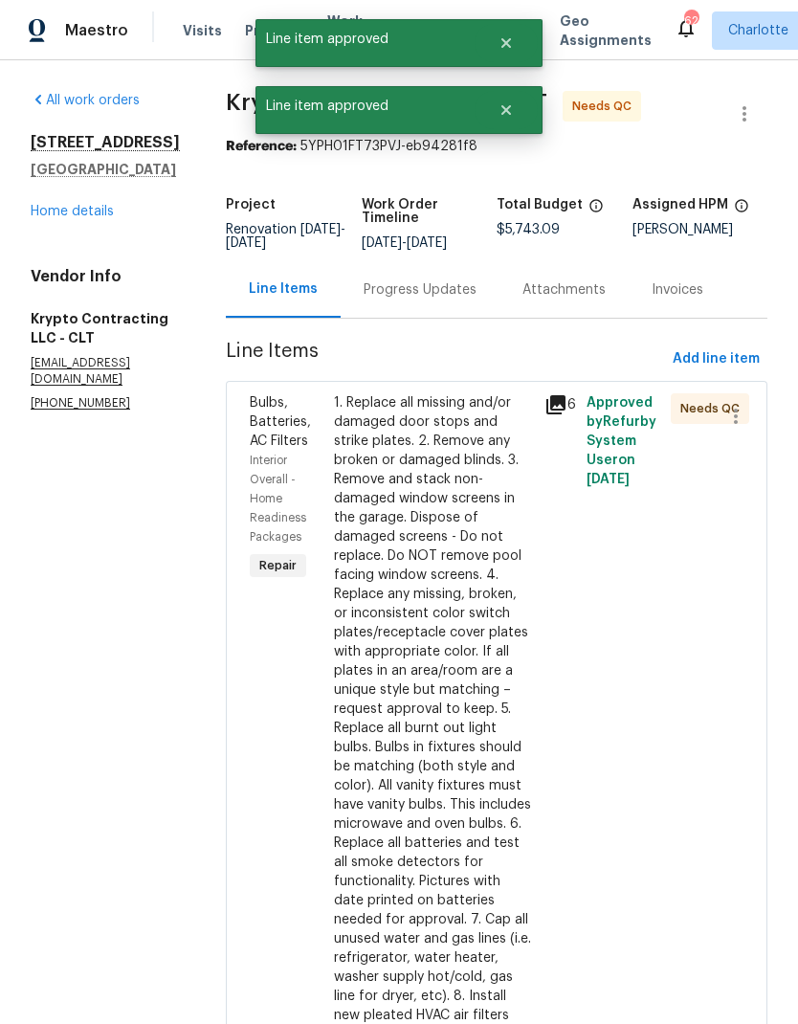
click at [483, 670] on div "1. Replace all missing and/or damaged door stops and strike plates. 2. Remove a…" at bounding box center [433, 708] width 199 height 631
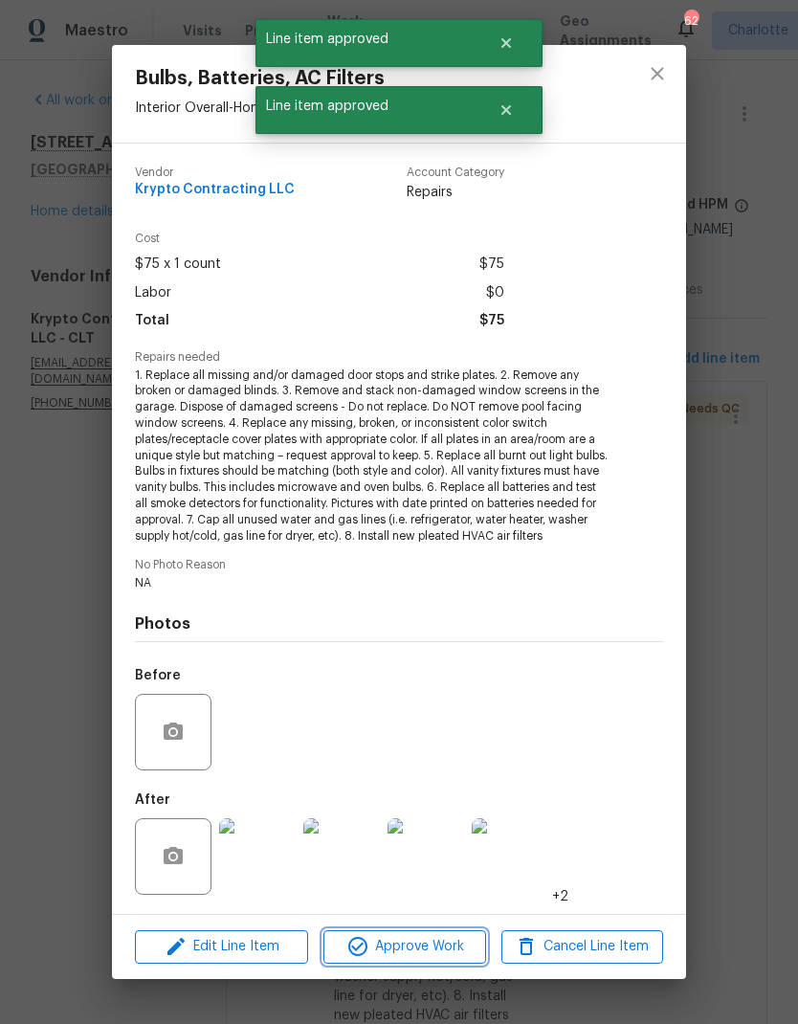
click at [446, 937] on span "Approve Work" at bounding box center [404, 947] width 150 height 24
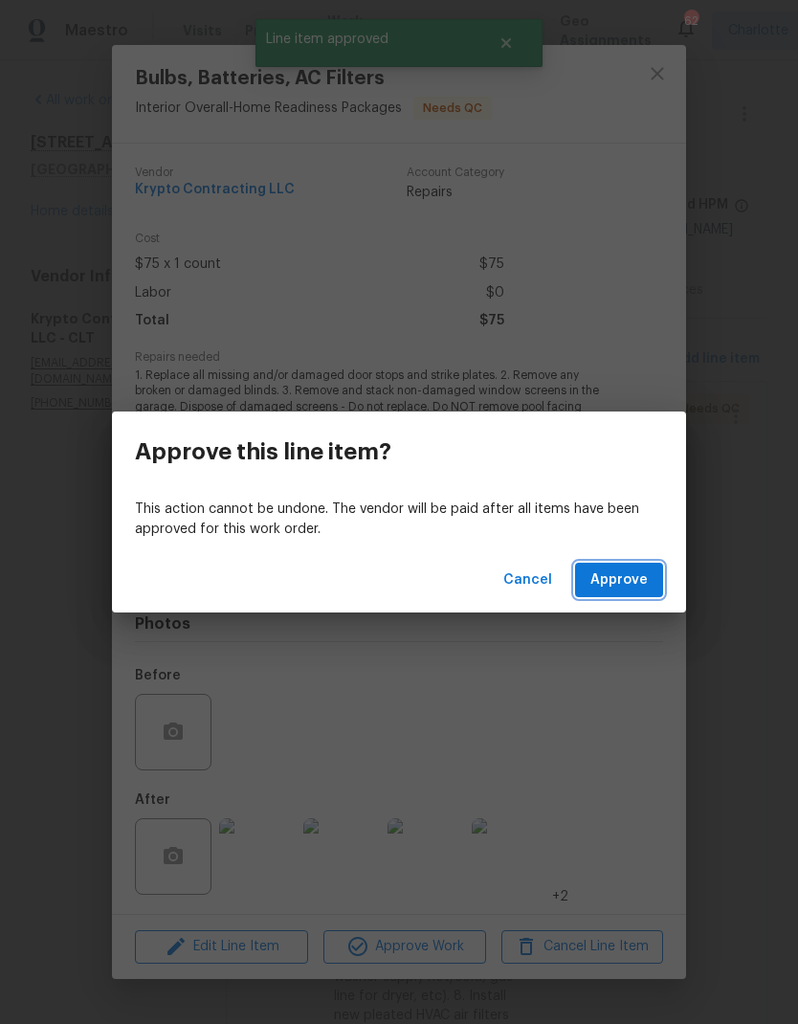
click at [651, 582] on button "Approve" at bounding box center [619, 580] width 88 height 35
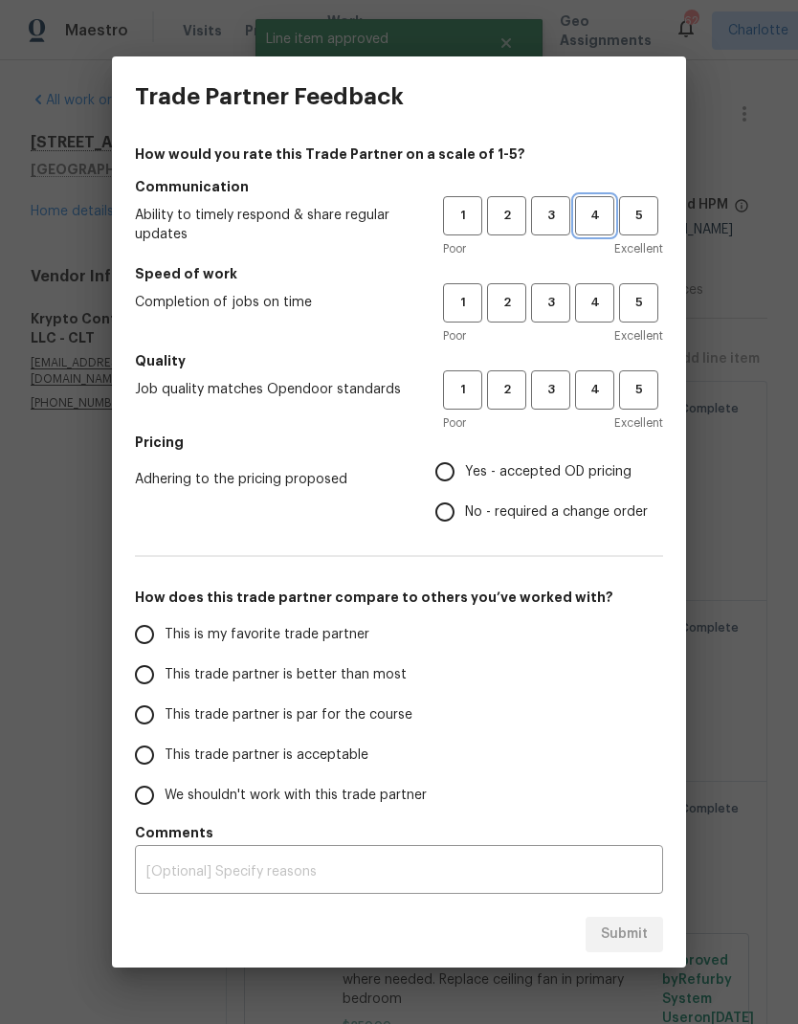
click at [575, 209] on button "4" at bounding box center [594, 215] width 39 height 39
click at [558, 286] on button "3" at bounding box center [550, 302] width 39 height 39
click at [555, 390] on span "3" at bounding box center [550, 390] width 35 height 22
click at [456, 465] on input "Yes - accepted OD pricing" at bounding box center [445, 472] width 40 height 40
radio input "true"
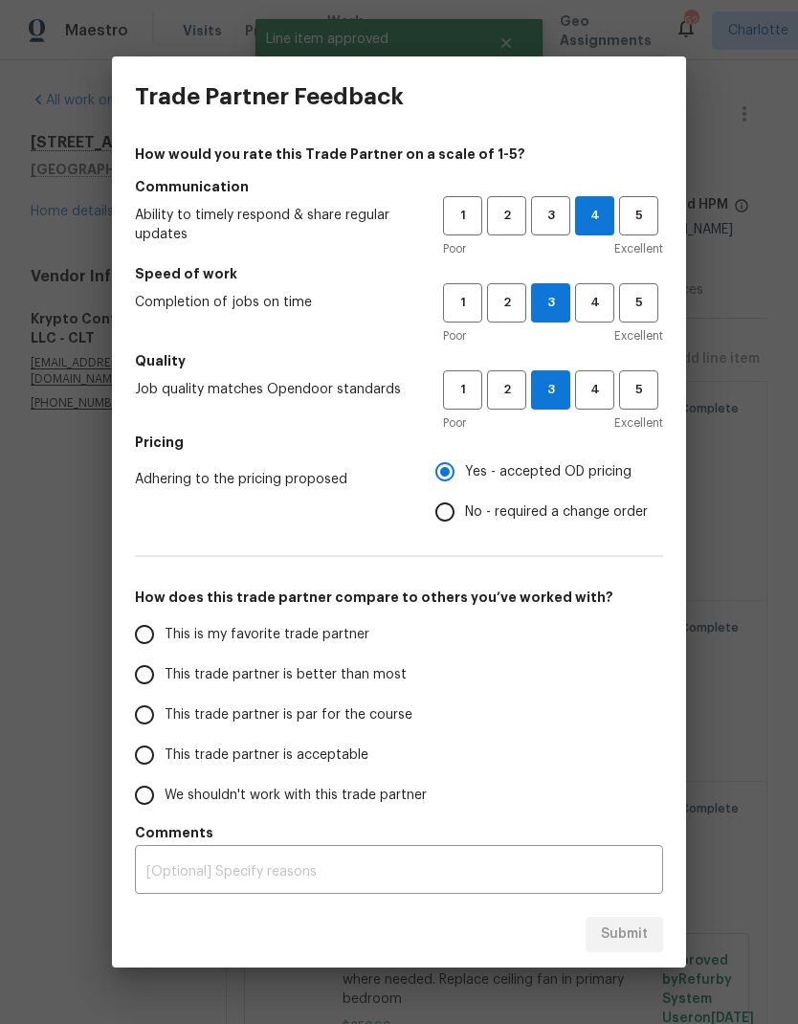
click at [365, 673] on span "This trade partner is better than most" at bounding box center [286, 675] width 242 height 20
click at [165, 673] on input "This trade partner is better than most" at bounding box center [144, 674] width 40 height 40
click at [612, 941] on span "Submit" at bounding box center [624, 934] width 47 height 24
radio input "true"
radio input "false"
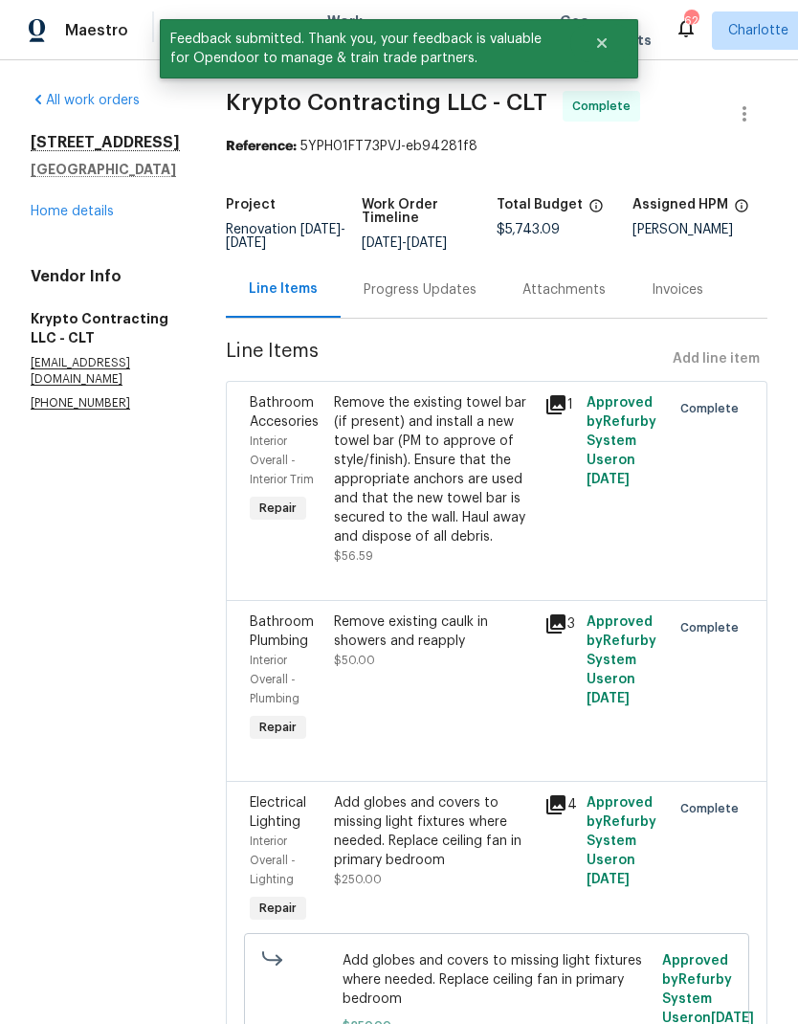
click at [106, 211] on link "Home details" at bounding box center [72, 211] width 83 height 13
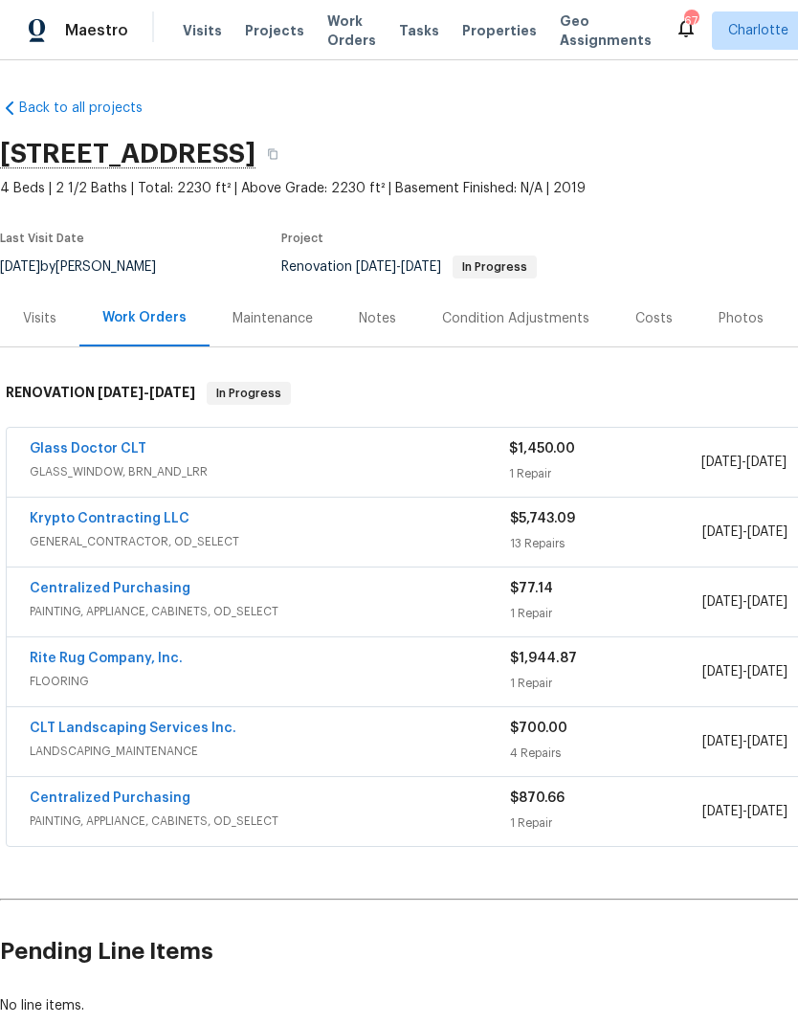
click at [332, 33] on span "Work Orders" at bounding box center [351, 30] width 49 height 38
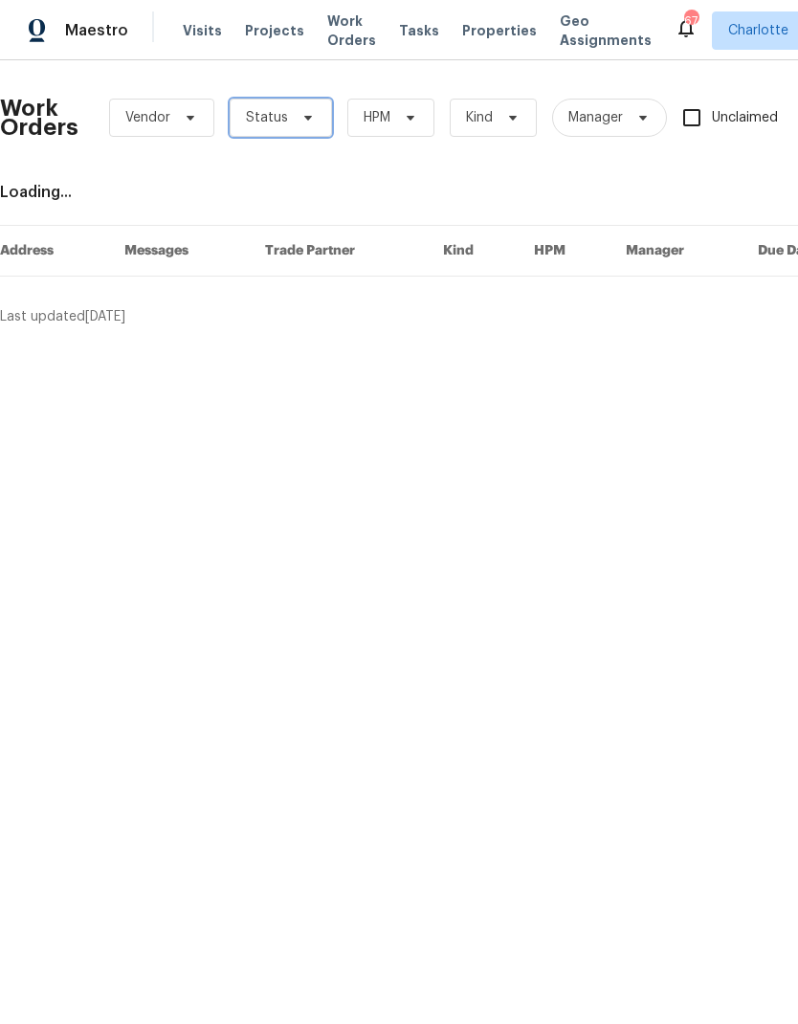
click at [307, 117] on icon at bounding box center [308, 118] width 8 height 5
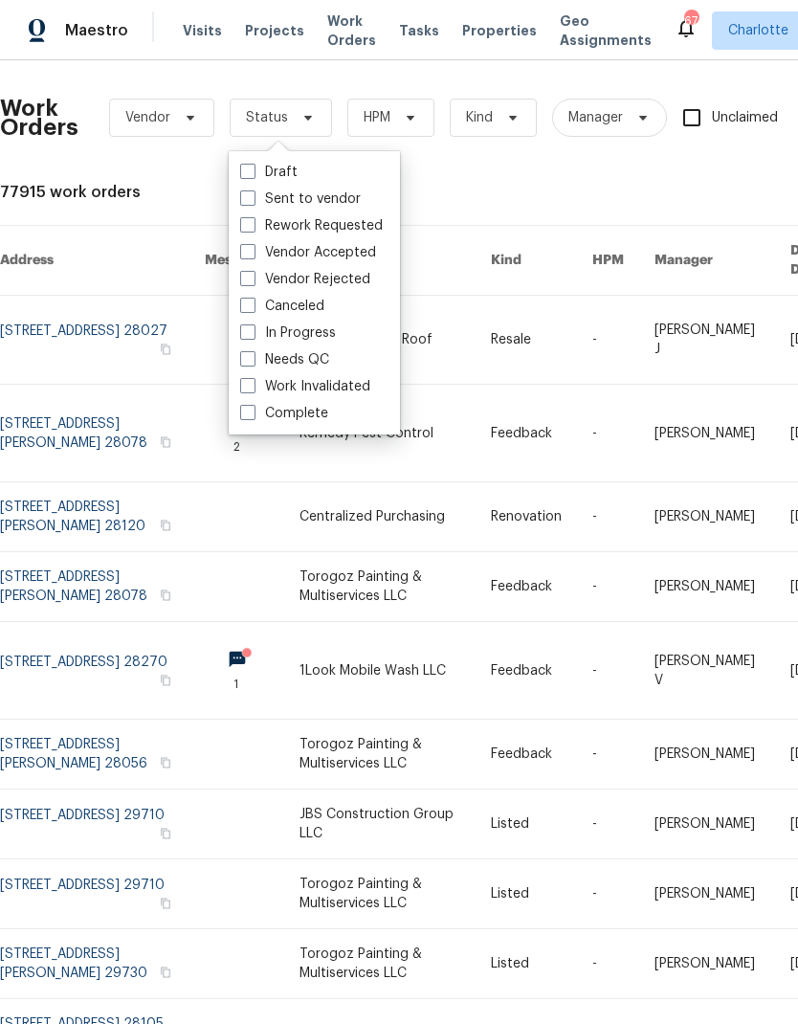
click at [306, 367] on label "Needs QC" at bounding box center [284, 359] width 89 height 19
click at [253, 363] on input "Needs QC" at bounding box center [246, 356] width 12 height 12
checkbox input "true"
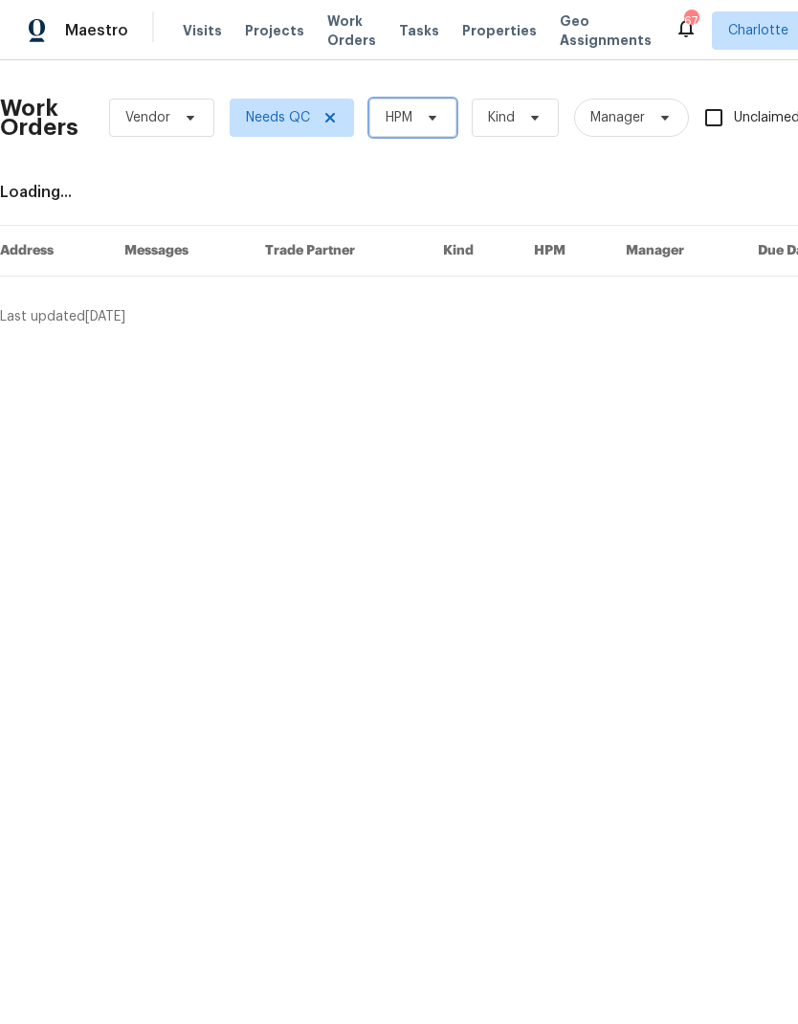
click at [449, 116] on span "HPM" at bounding box center [412, 118] width 87 height 38
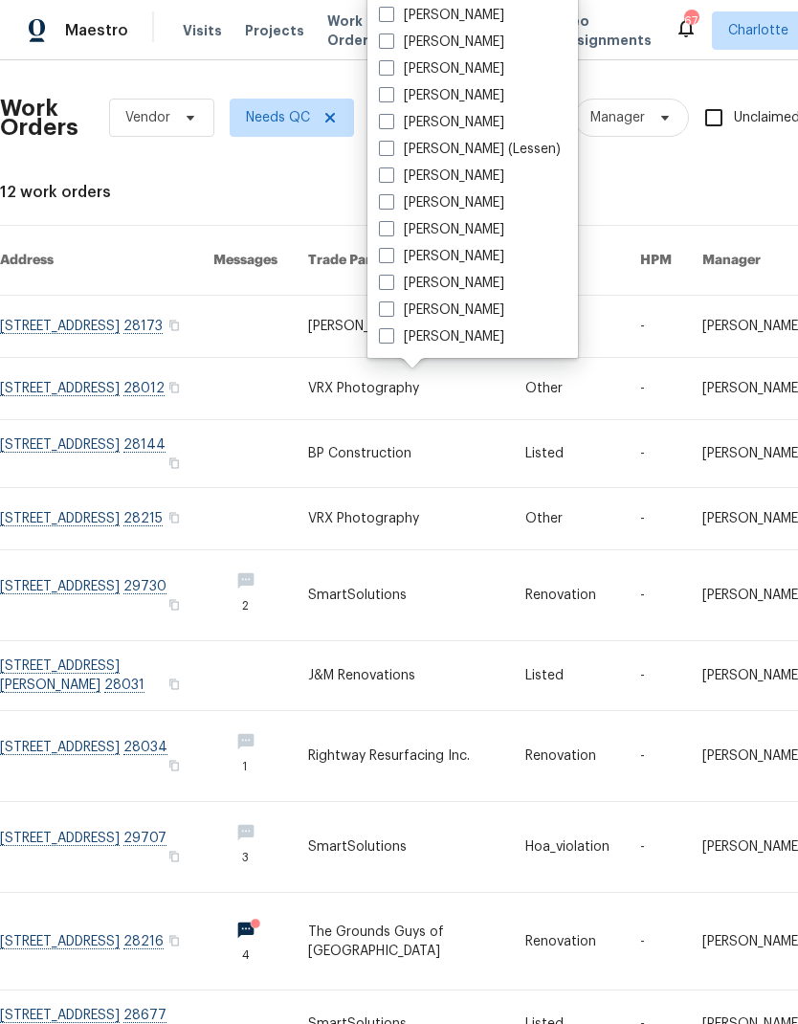
scroll to position [237, 0]
click at [440, 286] on label "[PERSON_NAME]" at bounding box center [441, 283] width 125 height 19
click at [391, 286] on input "[PERSON_NAME]" at bounding box center [385, 280] width 12 height 12
checkbox input "true"
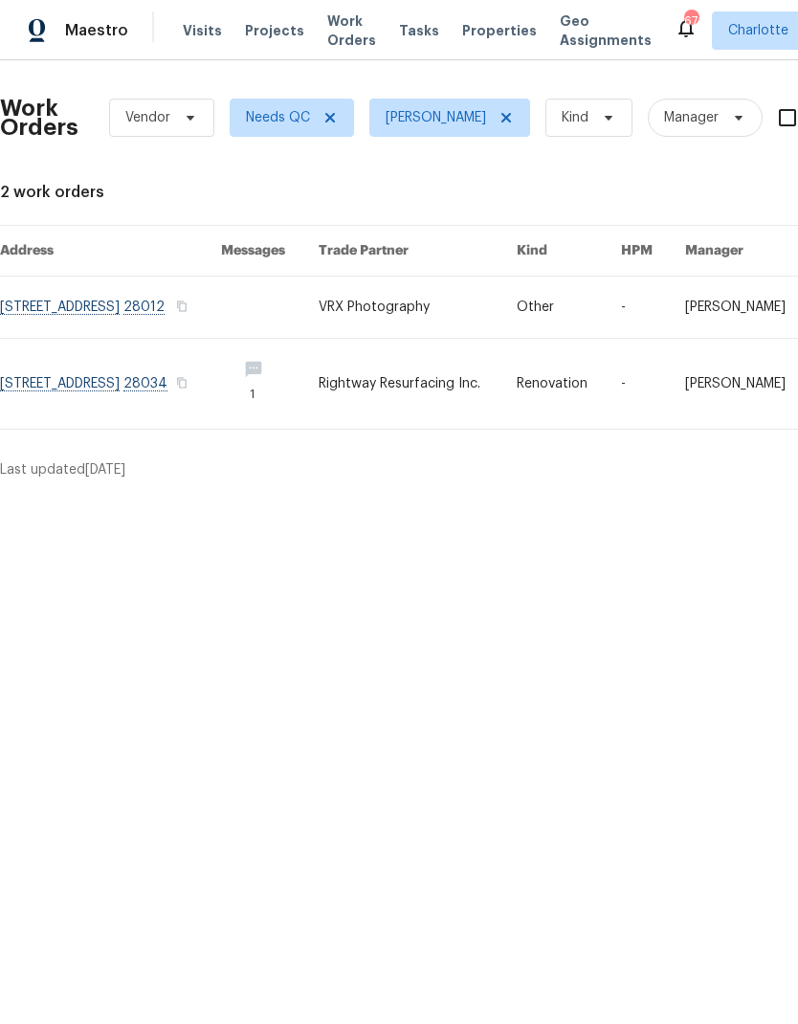
click at [500, 409] on link at bounding box center [418, 384] width 198 height 90
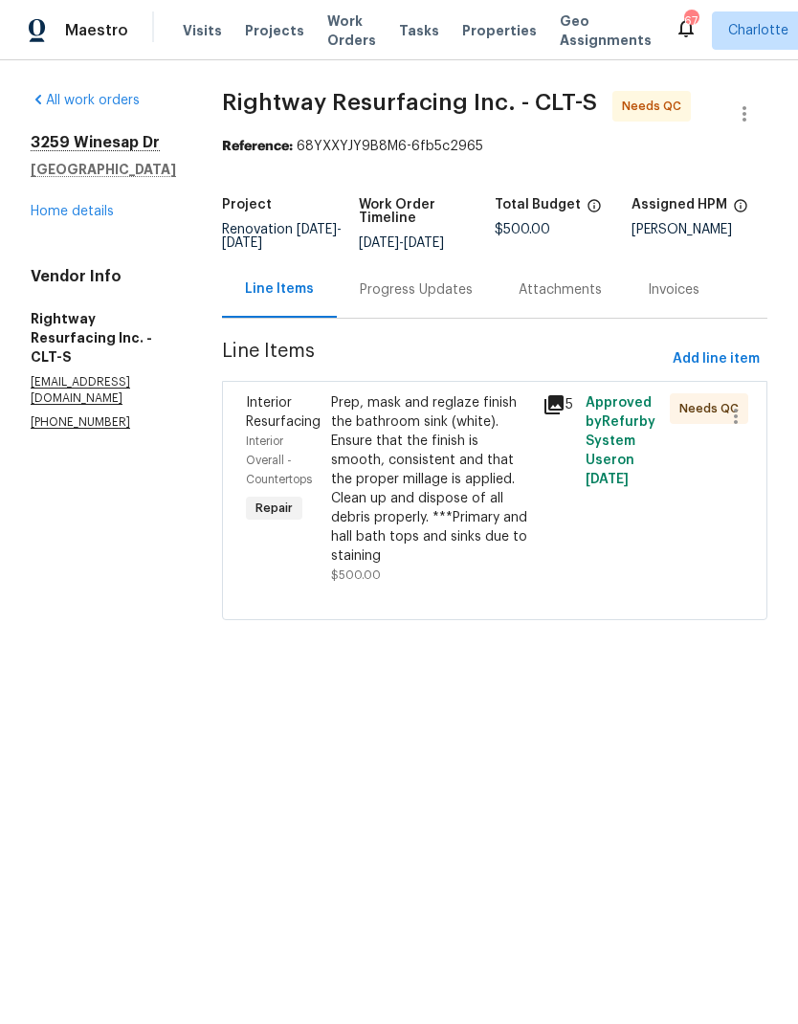
click at [488, 516] on div "Prep, mask and reglaze finish the bathroom sink (white). Ensure that the finish…" at bounding box center [431, 479] width 201 height 172
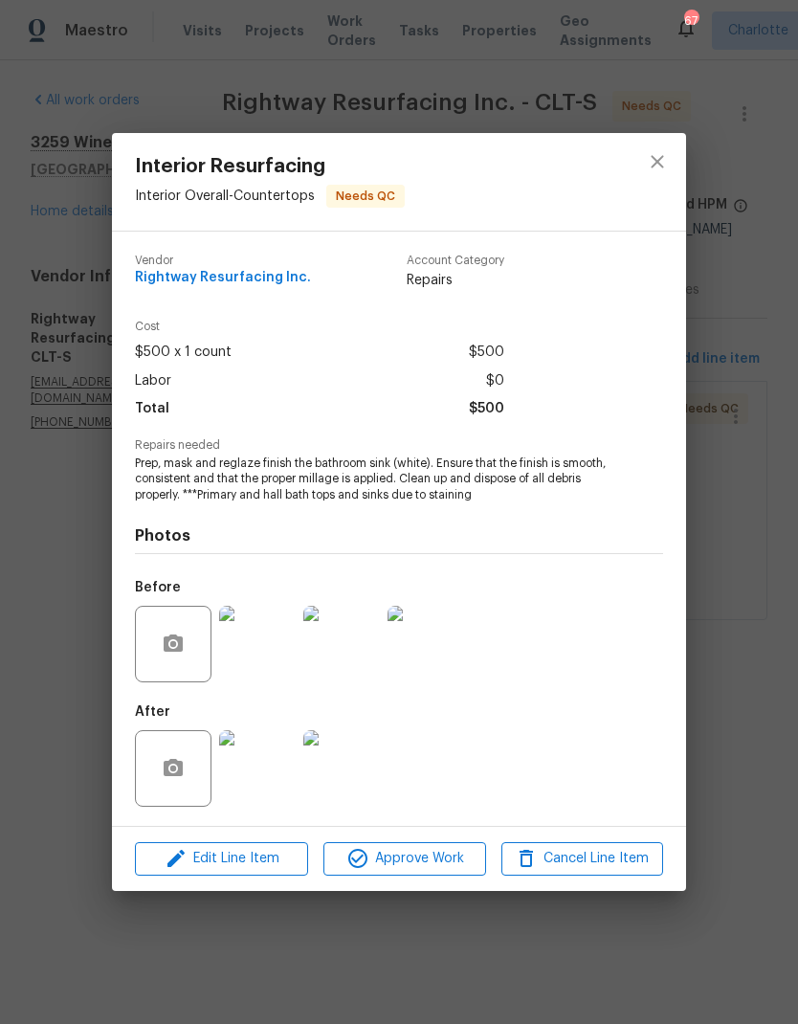
click at [268, 782] on img at bounding box center [257, 768] width 77 height 77
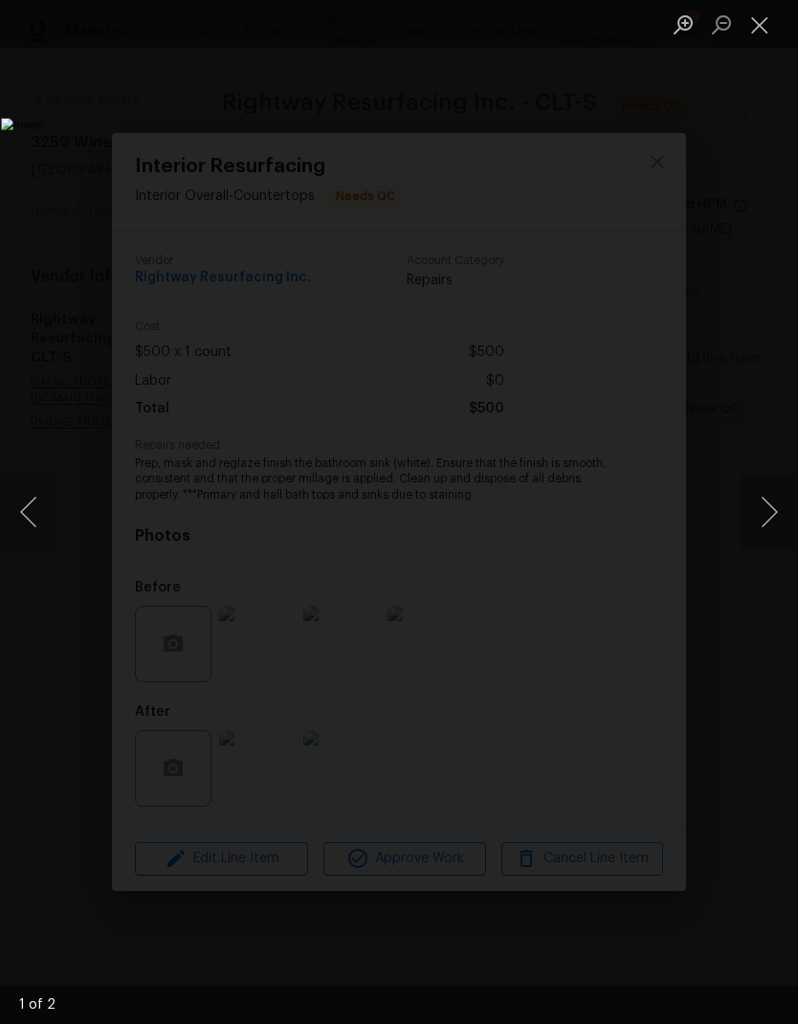
click at [776, 532] on button "Next image" at bounding box center [769, 512] width 57 height 77
click at [755, 34] on button "Close lightbox" at bounding box center [760, 24] width 38 height 33
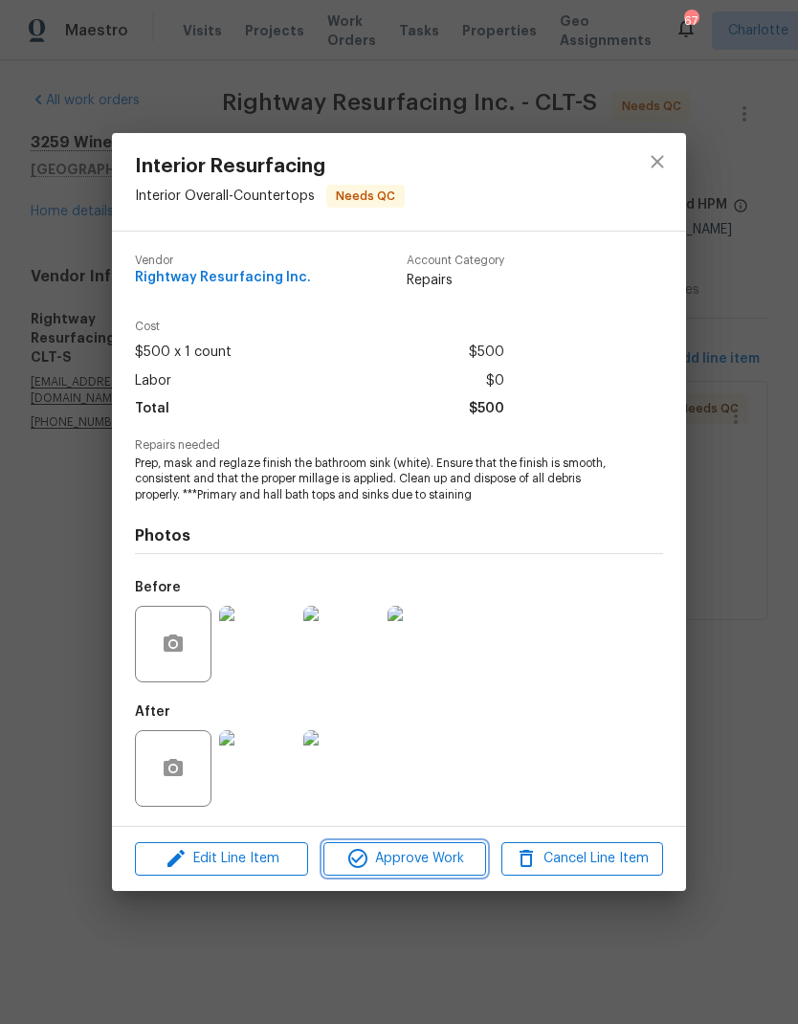
click at [454, 863] on span "Approve Work" at bounding box center [404, 859] width 150 height 24
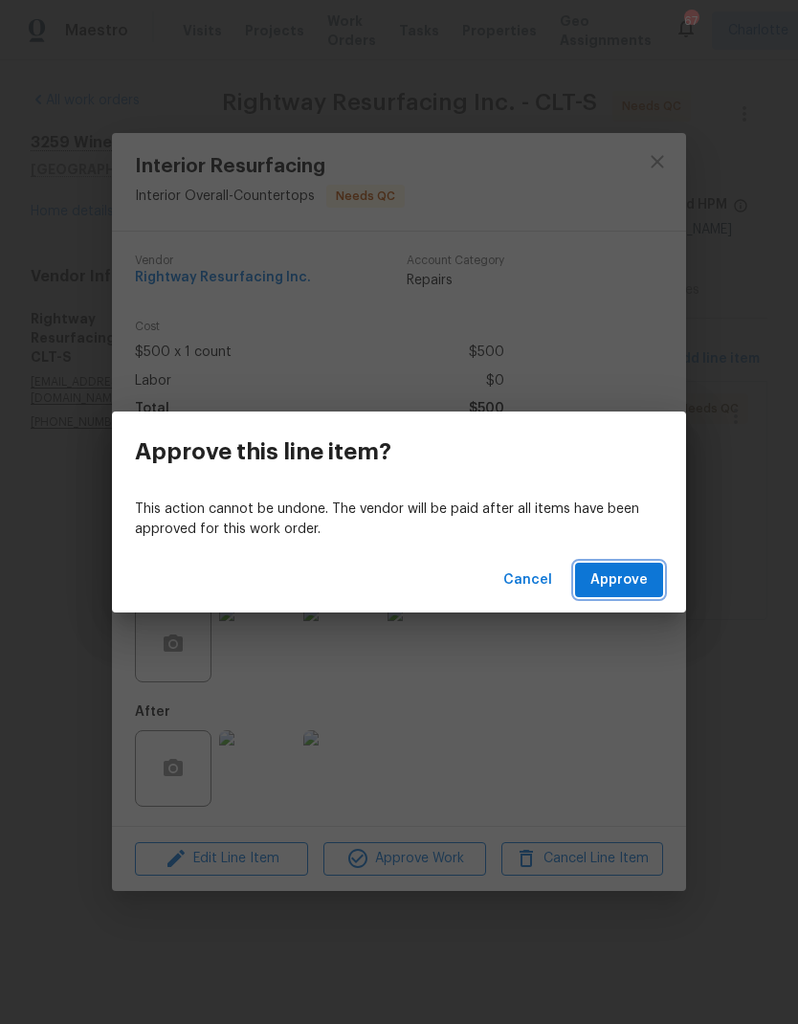
click at [652, 584] on button "Approve" at bounding box center [619, 580] width 88 height 35
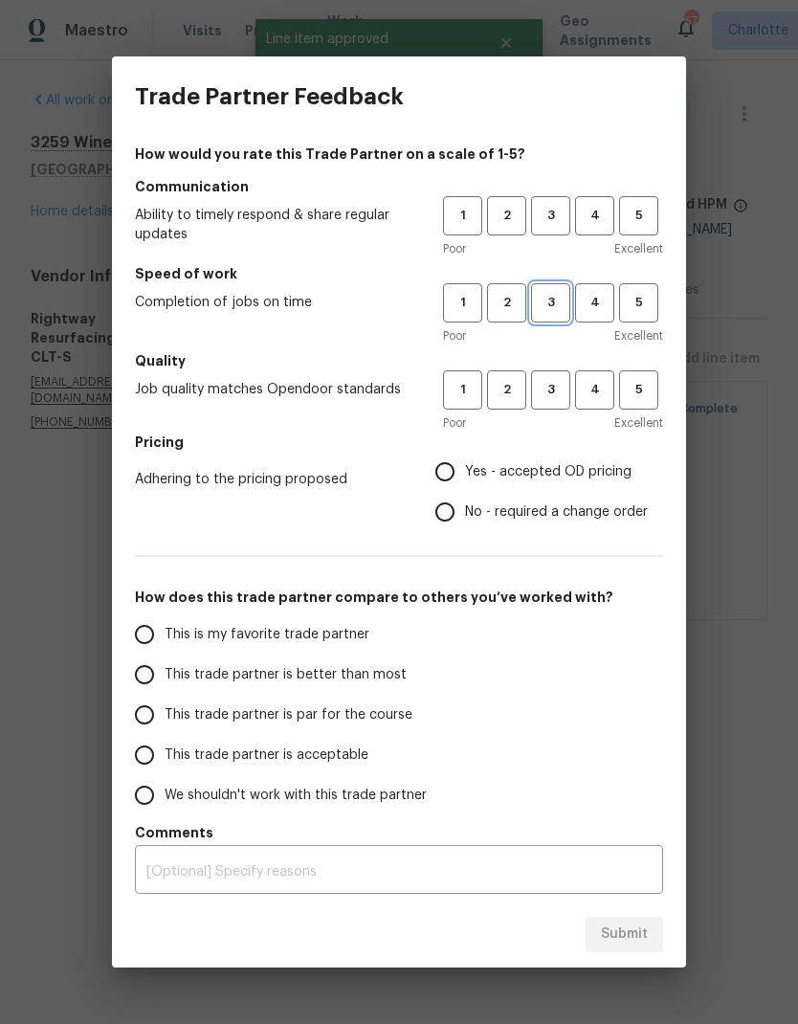
click at [557, 315] on button "3" at bounding box center [550, 302] width 39 height 39
click at [564, 387] on span "3" at bounding box center [550, 390] width 35 height 22
click at [555, 217] on span "3" at bounding box center [550, 216] width 35 height 22
click at [598, 314] on button "4" at bounding box center [594, 302] width 39 height 39
click at [594, 387] on span "4" at bounding box center [594, 390] width 35 height 22
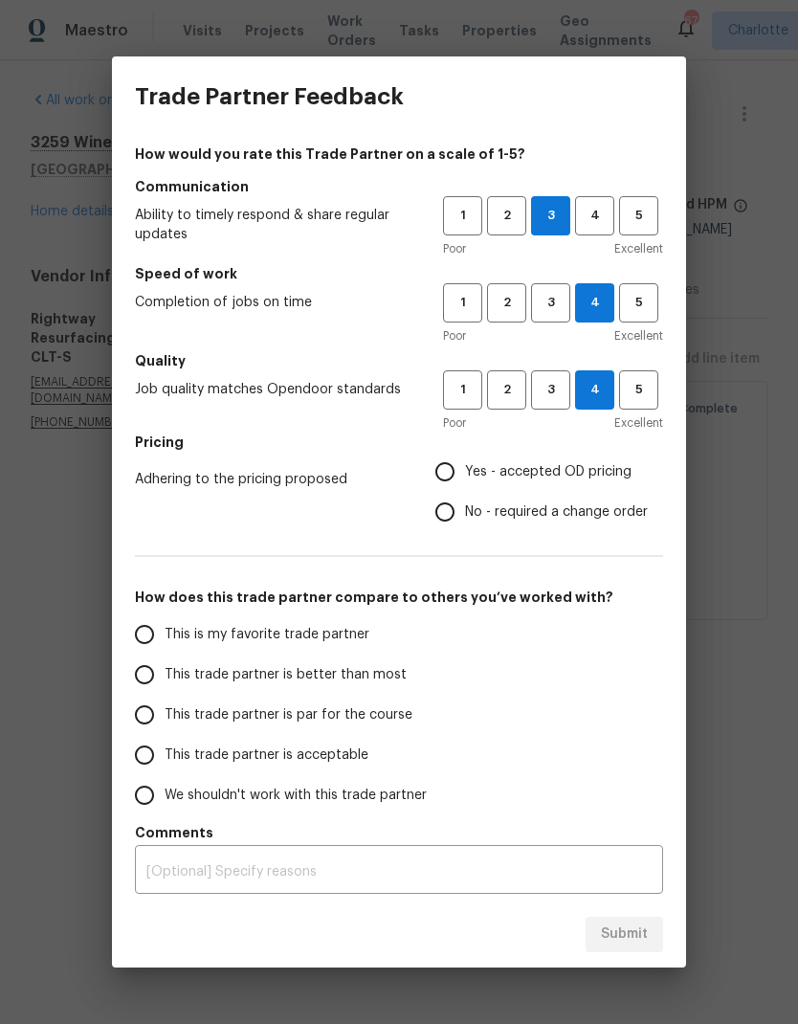
click at [460, 469] on input "Yes - accepted OD pricing" at bounding box center [445, 472] width 40 height 40
radio input "true"
click at [300, 681] on span "This trade partner is better than most" at bounding box center [286, 675] width 242 height 20
click at [165, 681] on input "This trade partner is better than most" at bounding box center [144, 674] width 40 height 40
click at [634, 934] on span "Submit" at bounding box center [624, 934] width 47 height 24
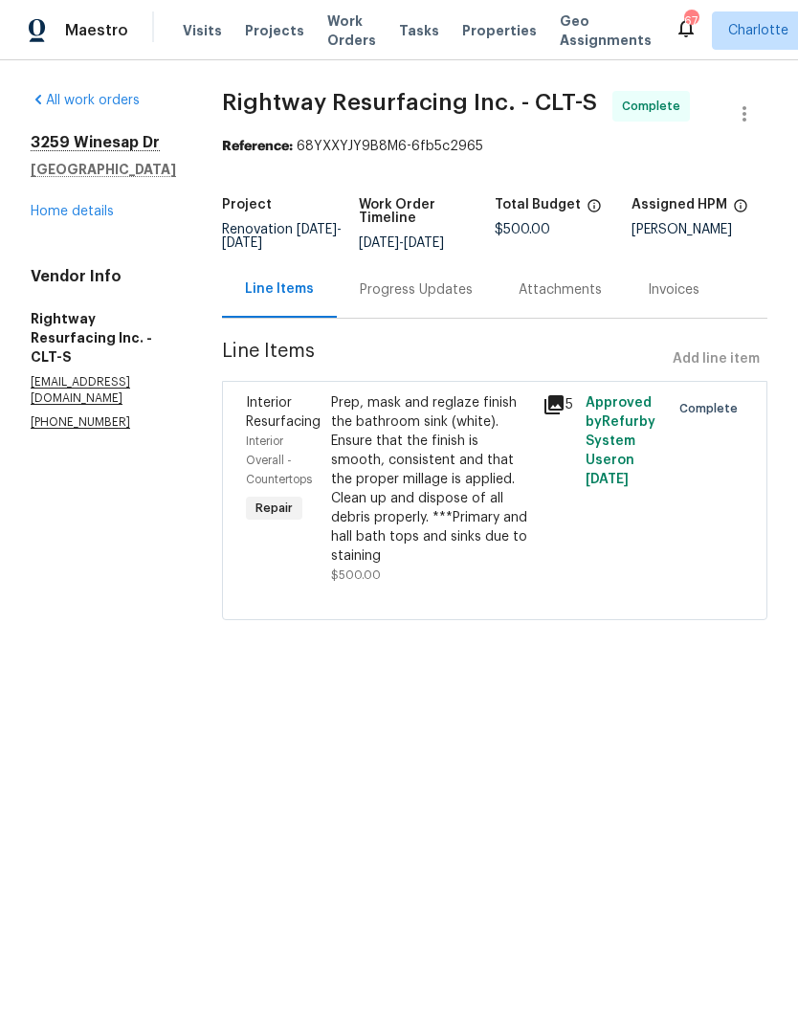
radio input "true"
click at [691, 663] on div "All work orders 3259 Winesap Dr Dallas, NC 28034 Home details Vendor Info Right…" at bounding box center [399, 366] width 798 height 613
click at [79, 206] on link "Home details" at bounding box center [72, 211] width 83 height 13
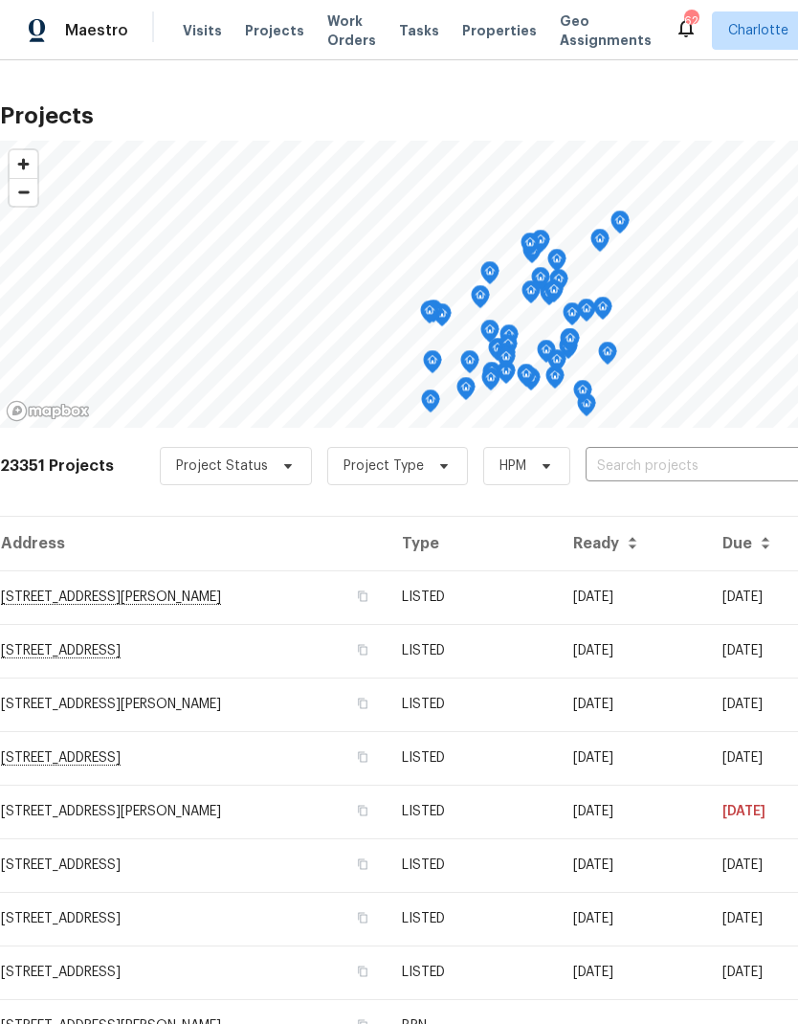
click at [633, 465] on input "text" at bounding box center [695, 467] width 219 height 30
type input "108 [PERSON_NAME]"
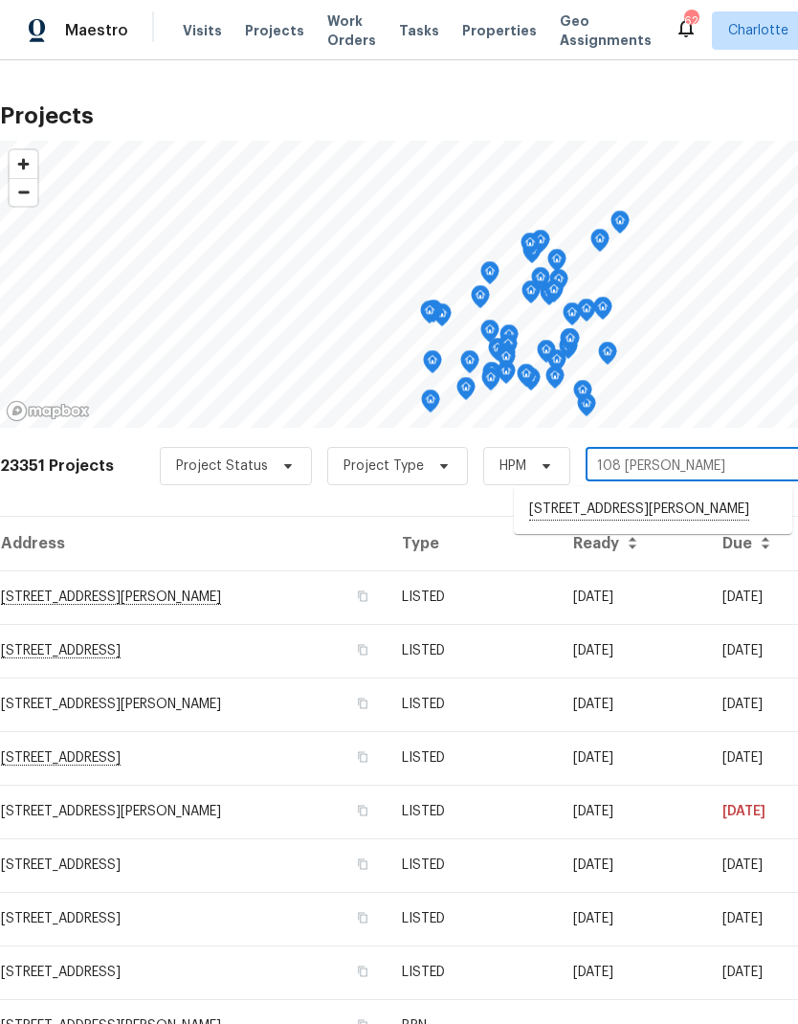
click at [688, 510] on li "[STREET_ADDRESS][PERSON_NAME]" at bounding box center [653, 510] width 278 height 33
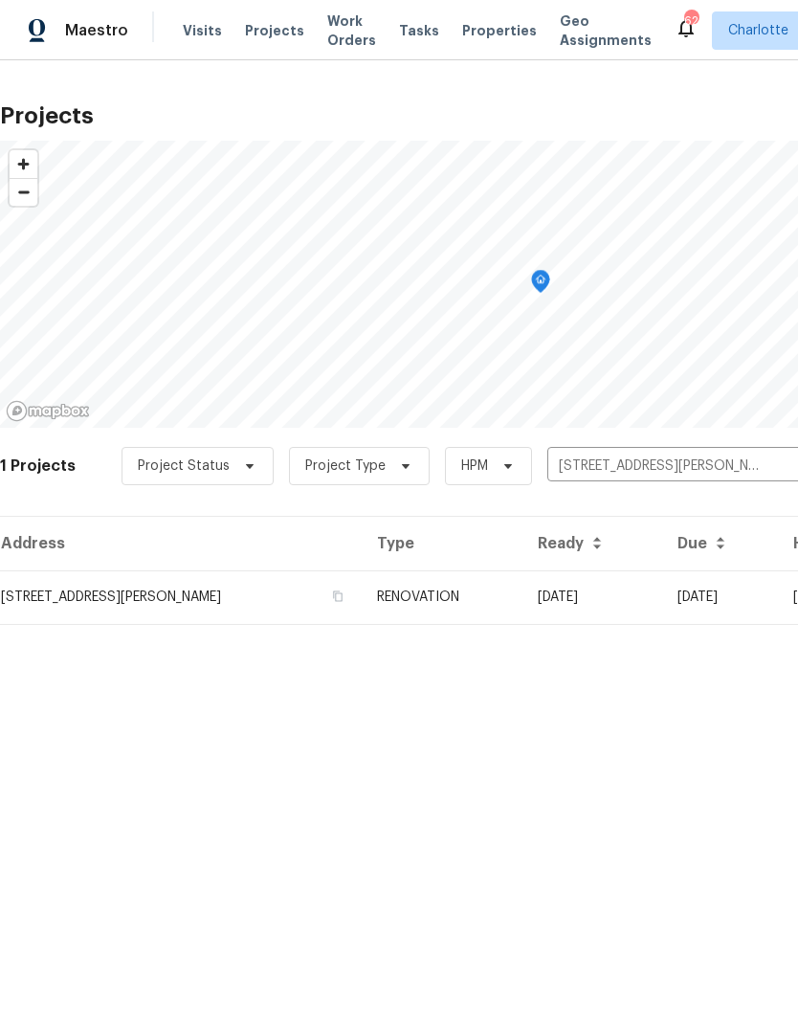
click at [637, 589] on td "[DATE]" at bounding box center [592, 597] width 140 height 54
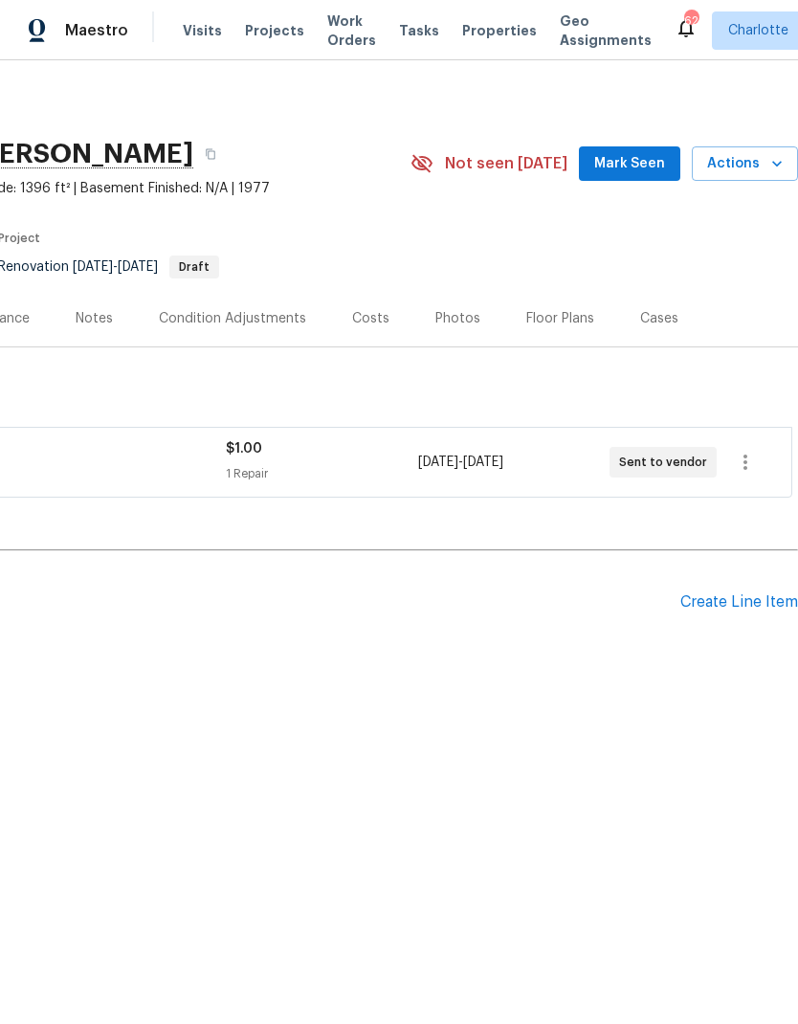
scroll to position [0, 283]
click at [639, 179] on button "Mark Seen" at bounding box center [629, 163] width 101 height 35
click at [99, 326] on div "Notes" at bounding box center [94, 318] width 37 height 19
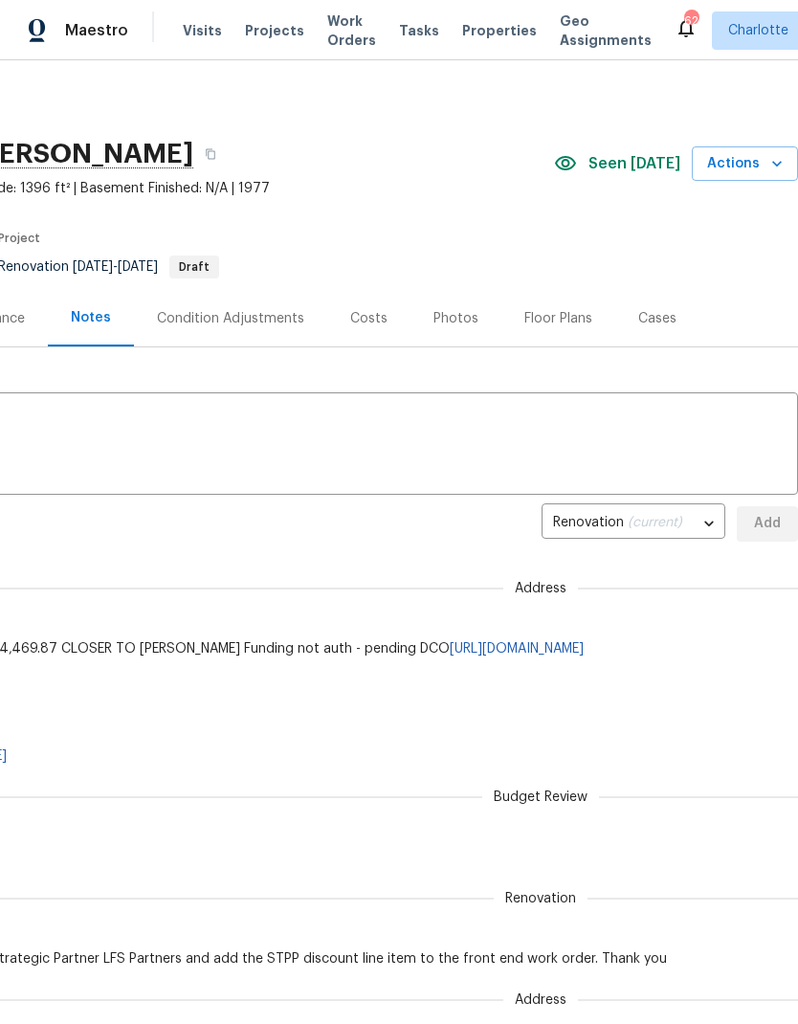
click at [456, 435] on textarea at bounding box center [257, 445] width 1058 height 67
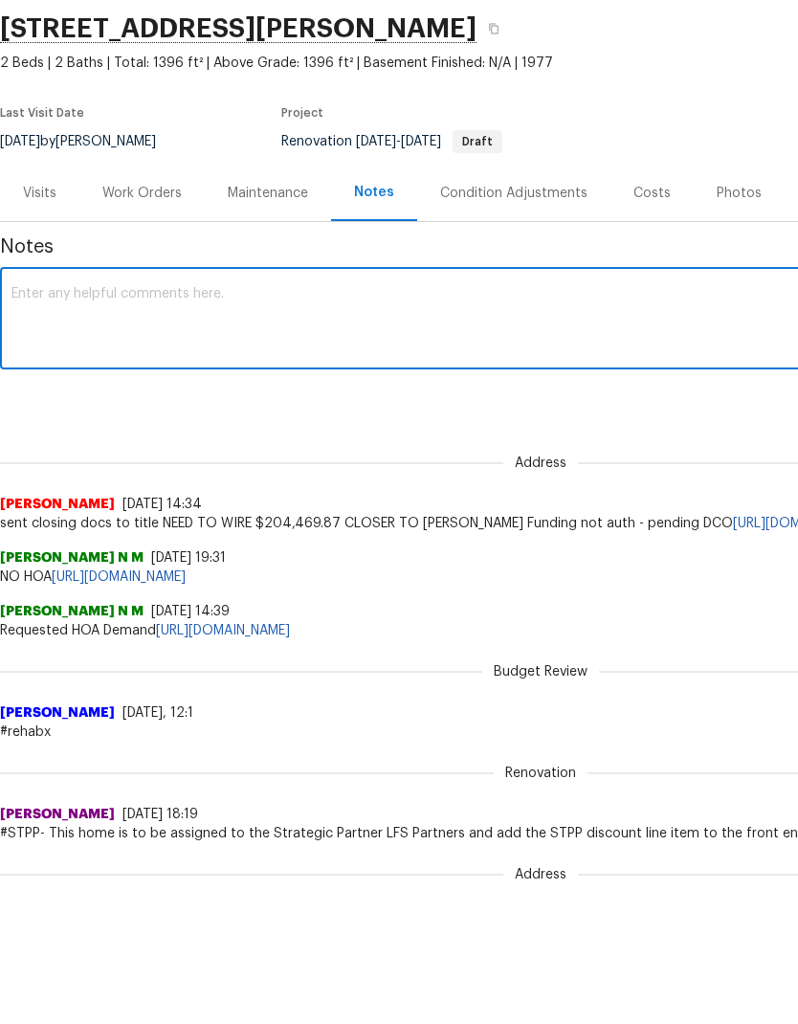
click at [540, 412] on textarea at bounding box center [540, 445] width 1058 height 67
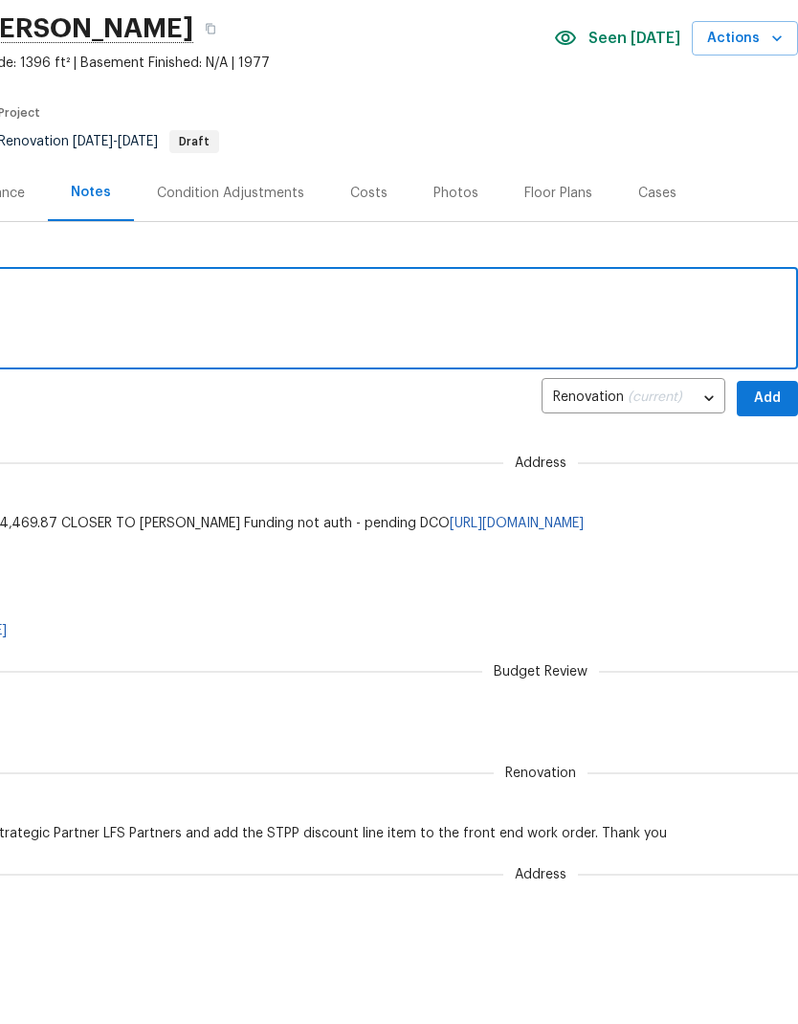
scroll to position [0, 283]
type textarea "Dco photos submitted, walk [DATE]"
click at [764, 512] on span "Add" at bounding box center [767, 524] width 31 height 24
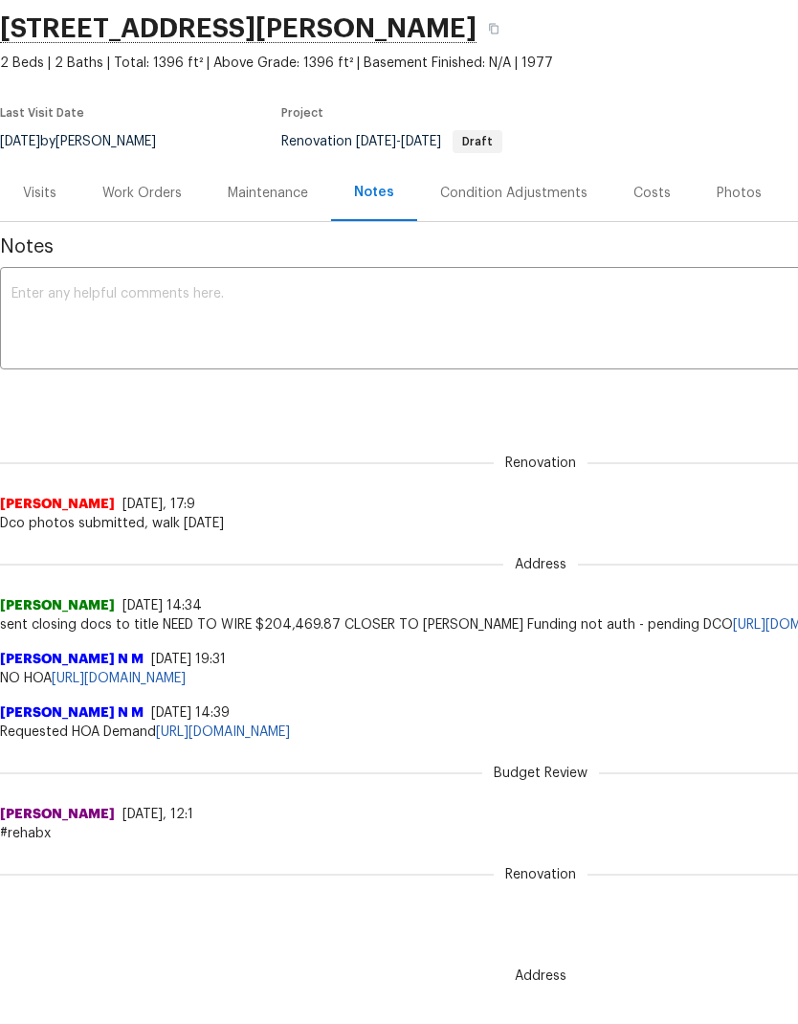
scroll to position [0, 0]
